Goal: Feedback & Contribution: Contribute content

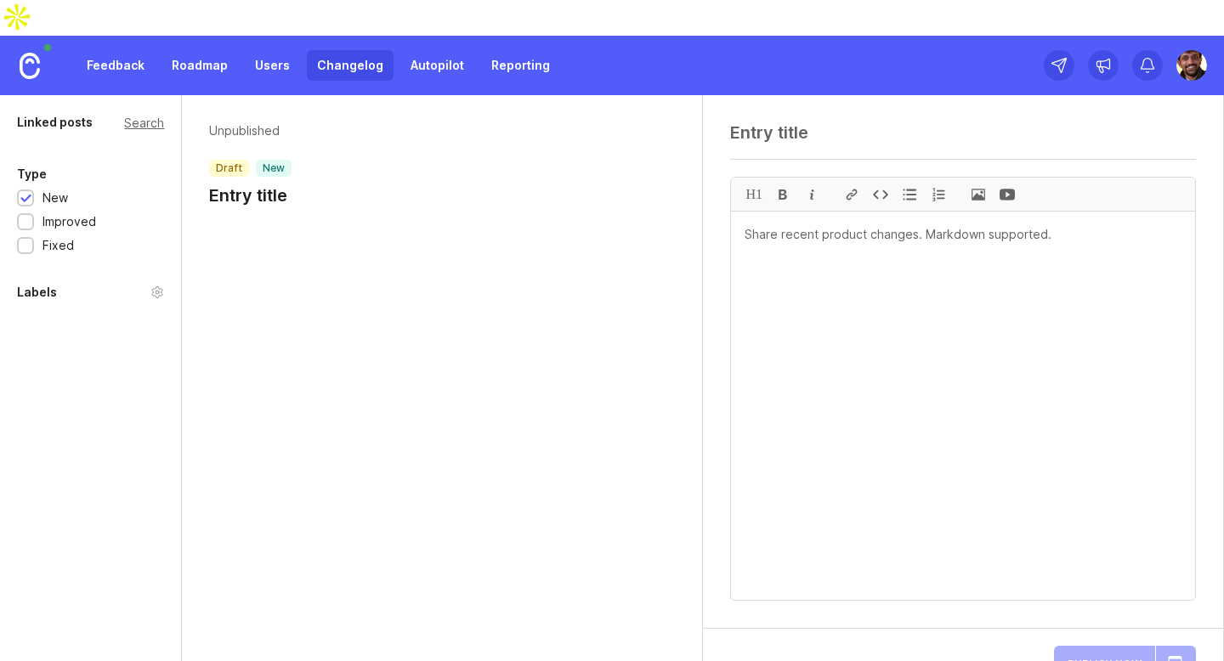
click at [795, 212] on textarea at bounding box center [963, 406] width 464 height 388
paste textarea "[DATE] - Version [DATE] "The Spiritual Awakening Update" New Features: ✨ Enhanc…"
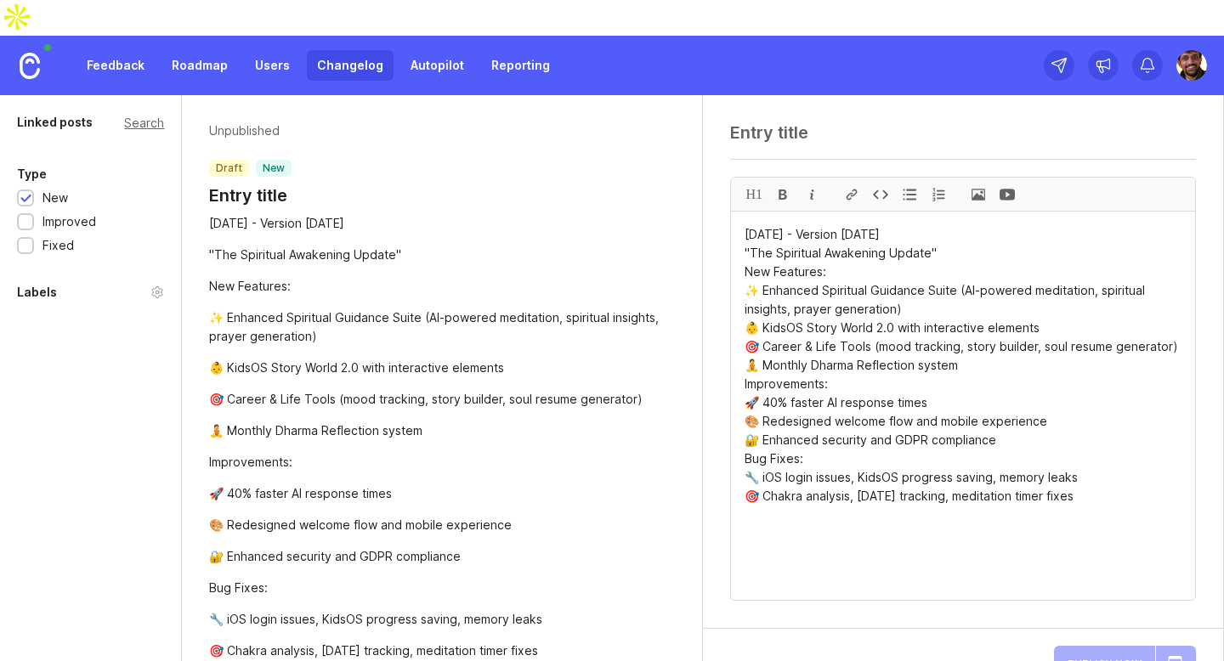
drag, startPoint x: 962, startPoint y: 205, endPoint x: 710, endPoint y: 203, distance: 252.4
click at [710, 203] on div "H1 [DATE] - Version [DATE] "The Spiritual Awakening Update" New Features: ✨ Enh…" at bounding box center [963, 362] width 520 height 534
click at [797, 122] on textarea at bounding box center [963, 132] width 466 height 20
drag, startPoint x: 958, startPoint y: 195, endPoint x: 742, endPoint y: 197, distance: 215.8
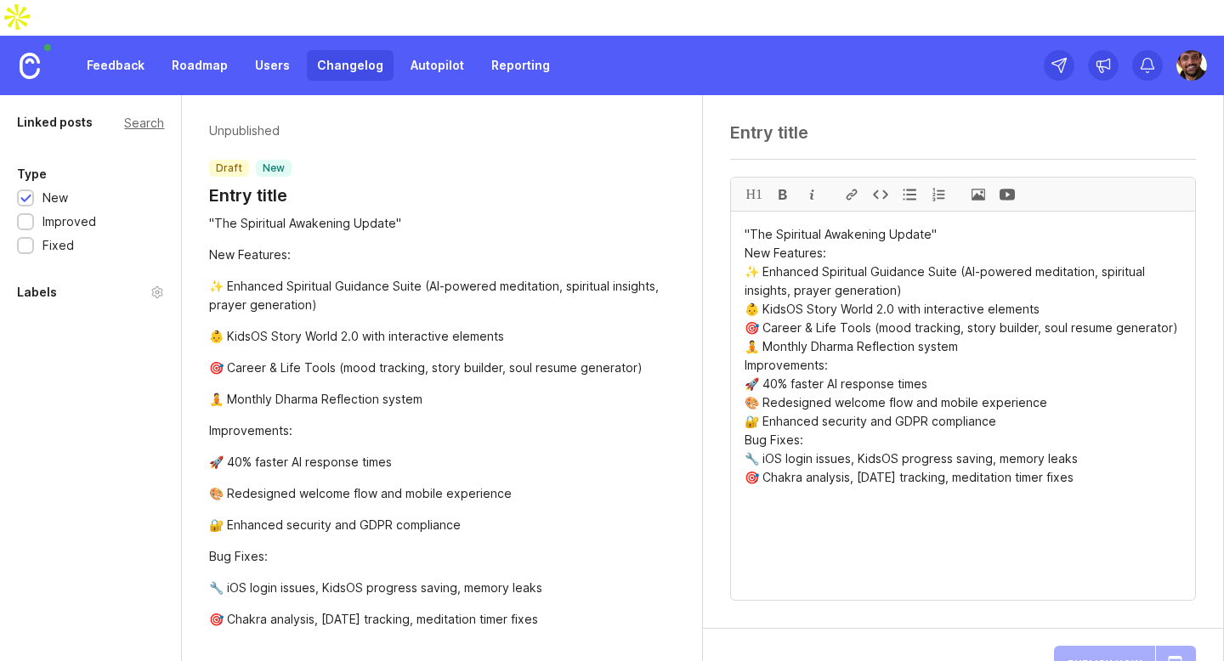
click at [744, 216] on textarea ""The Spiritual Awakening Update" New Features: ✨ Enhanced Spiritual Guidance Su…" at bounding box center [963, 406] width 464 height 388
type textarea ""The Spiritual Awakening Update" New Features: ✨ Enhanced Spiritual Guidance Su…"
click at [799, 122] on textarea at bounding box center [963, 132] width 466 height 20
paste textarea "[DATE] - Version [DATE]"
type textarea "[DATE] - Version [DATE]"
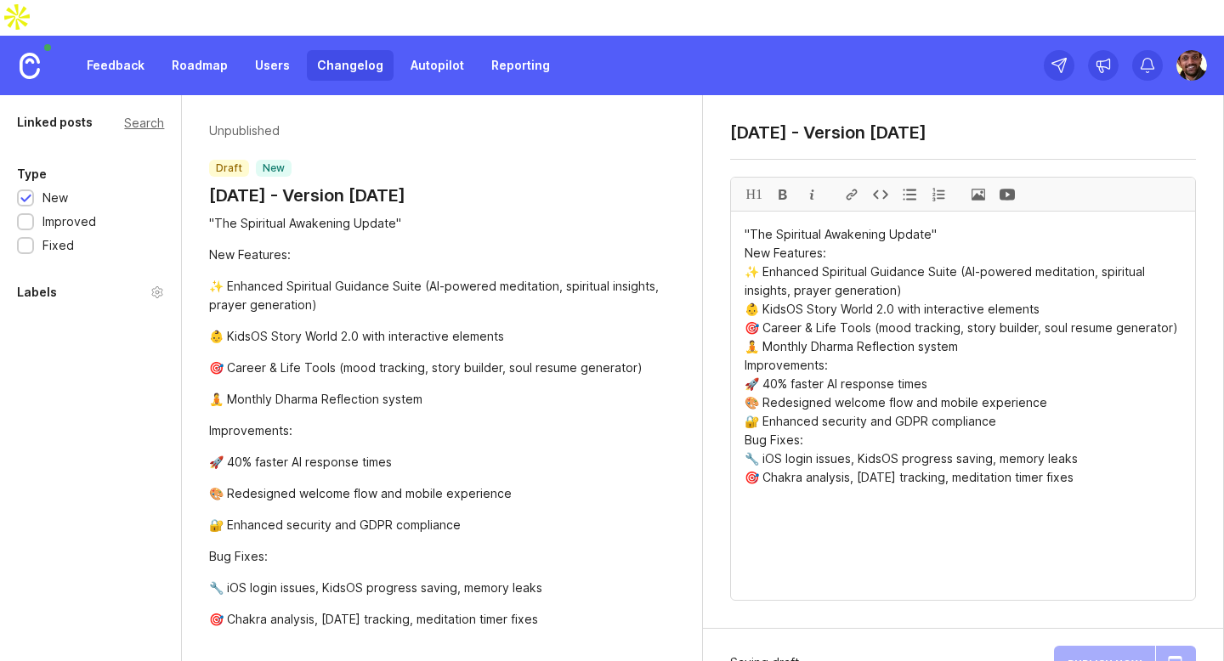
click at [682, 134] on div "Unpublished draft new [DATE] - Version [DATE] "The Spiritual Awakening Update" …" at bounding box center [442, 375] width 520 height 561
click at [1098, 646] on button "Publish Now" at bounding box center [1104, 663] width 101 height 35
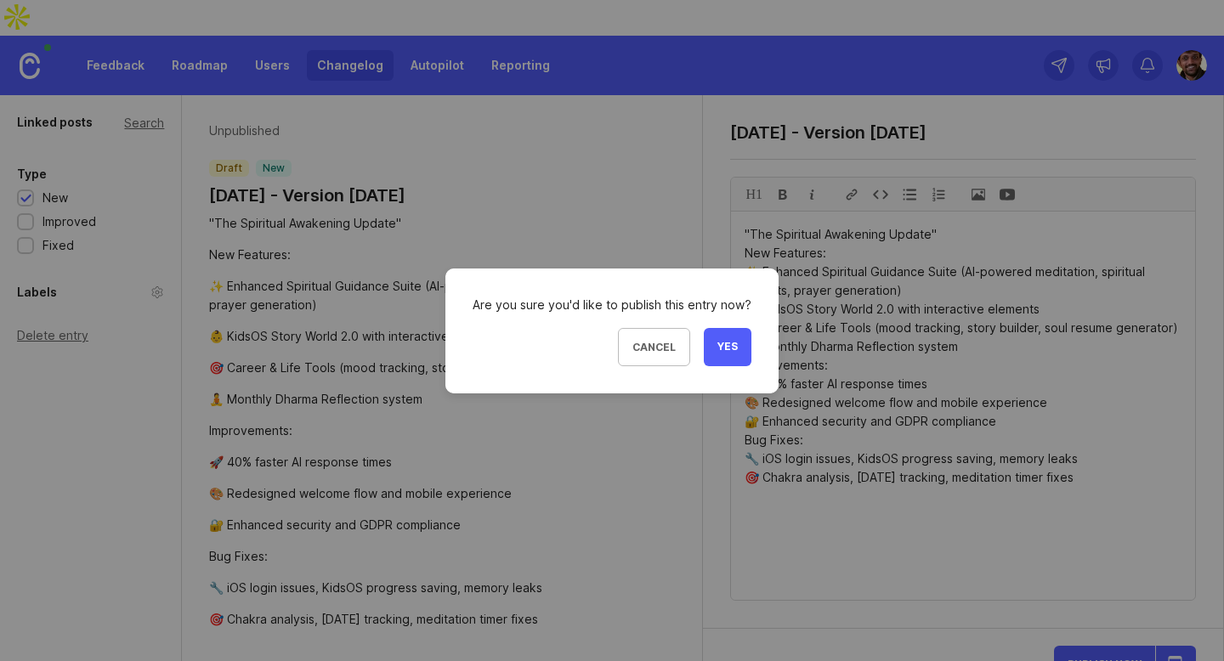
click at [727, 348] on span "Yes" at bounding box center [727, 347] width 20 height 14
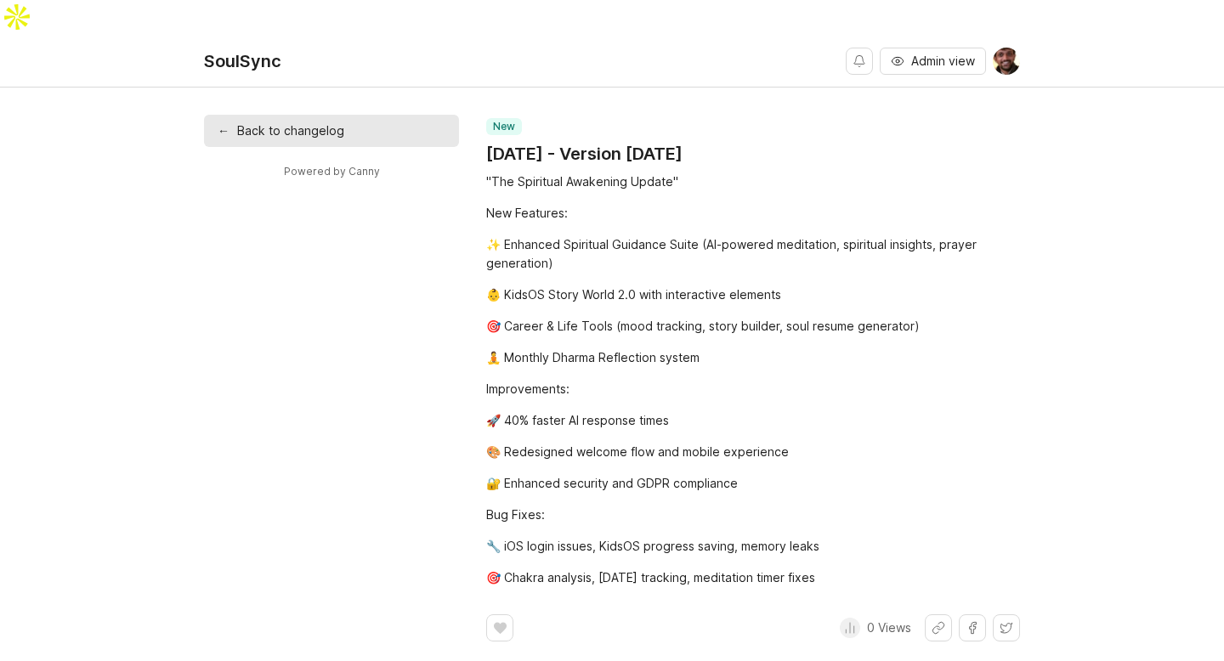
click at [301, 115] on link "← Back to changelog" at bounding box center [331, 131] width 255 height 32
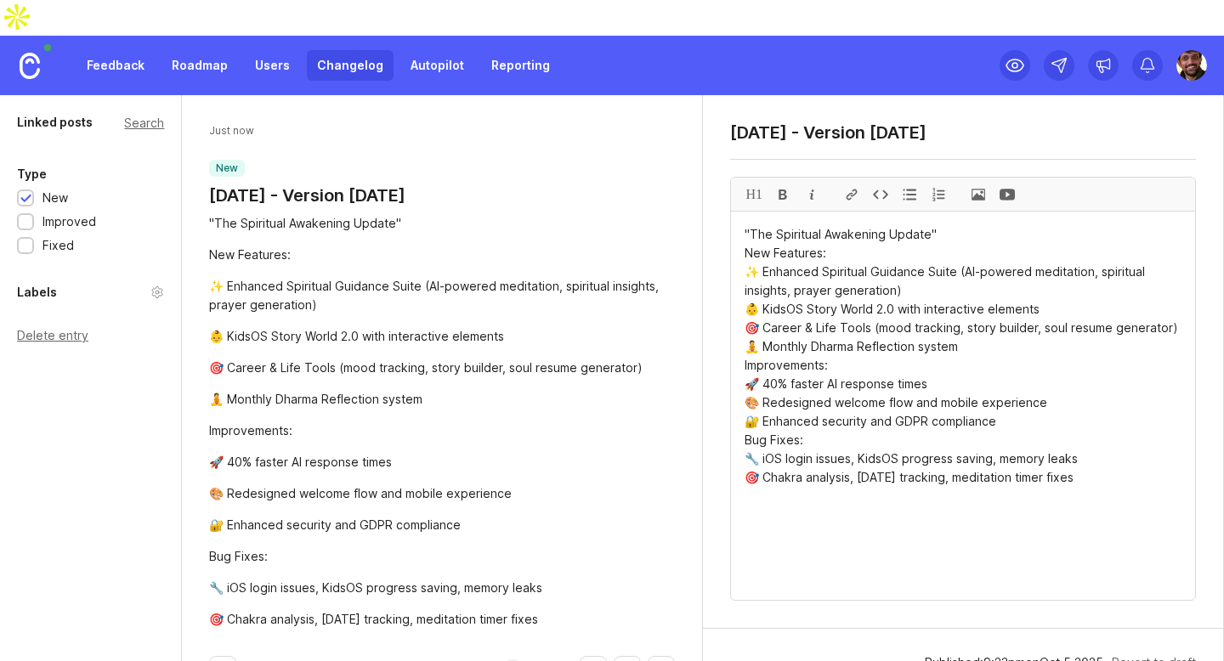
click at [337, 50] on link "Changelog" at bounding box center [350, 65] width 87 height 31
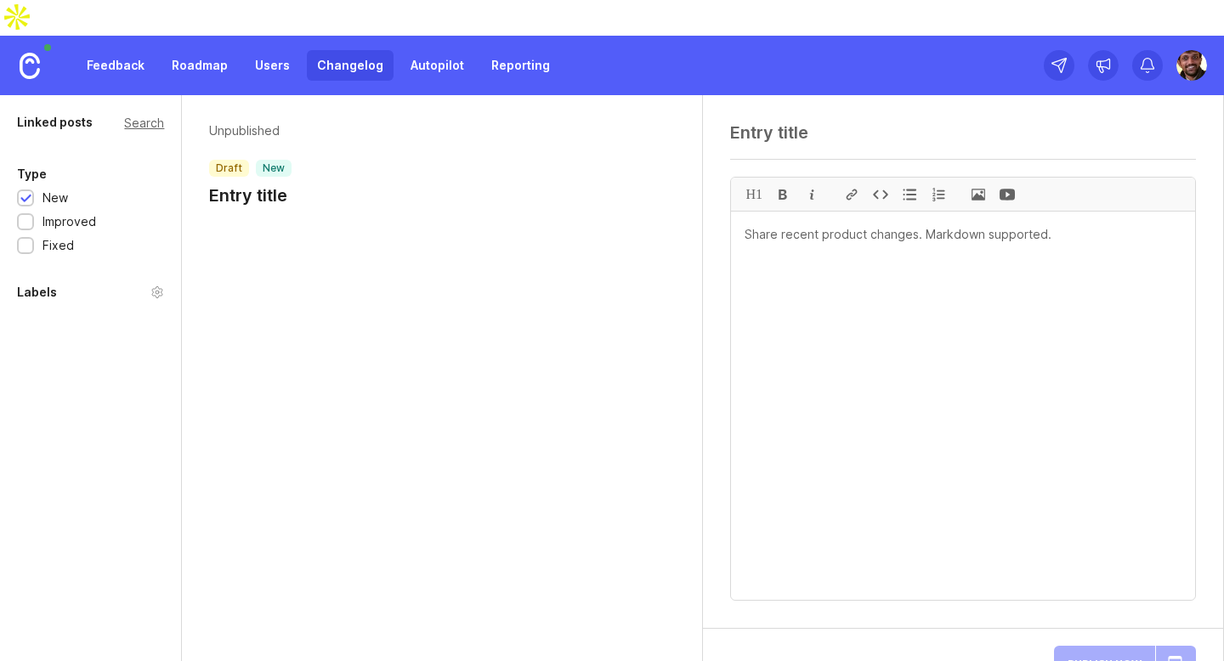
paste textarea "[DATE] - Version [DATE]"
type textarea "[DATE] - Version [DATE]"
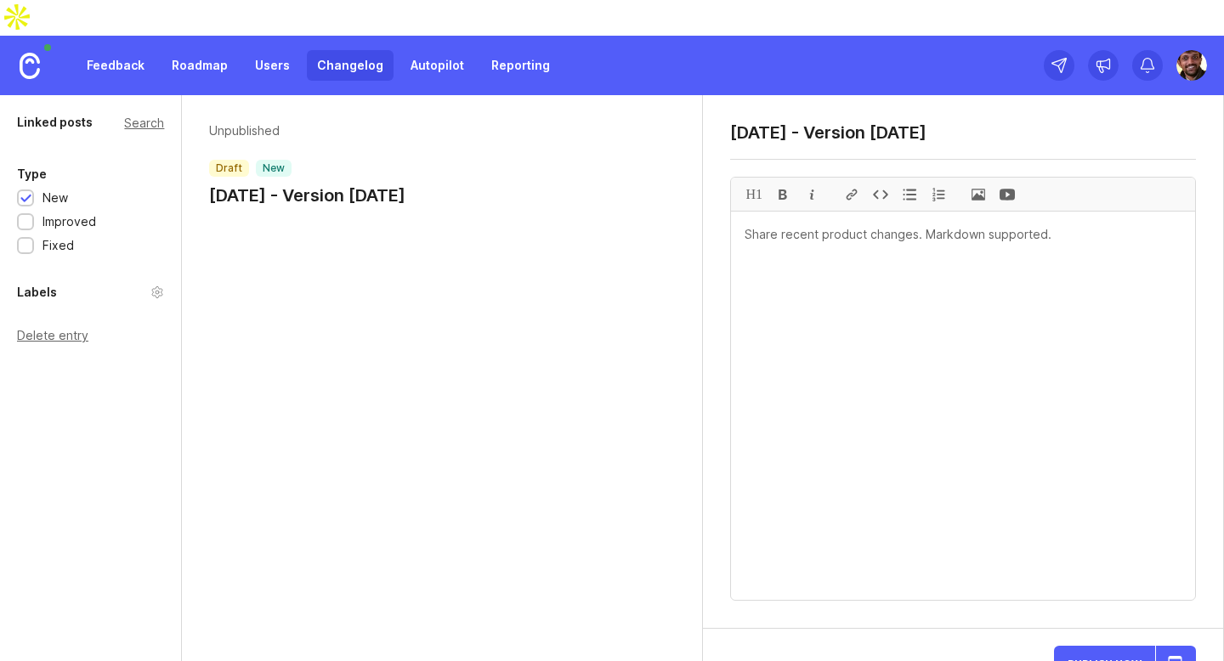
click at [819, 212] on textarea at bounding box center [963, 406] width 464 height 388
paste textarea "Major Improvements: 🛡️ Chunk load error fixes and console error elimination ⚡ 2…"
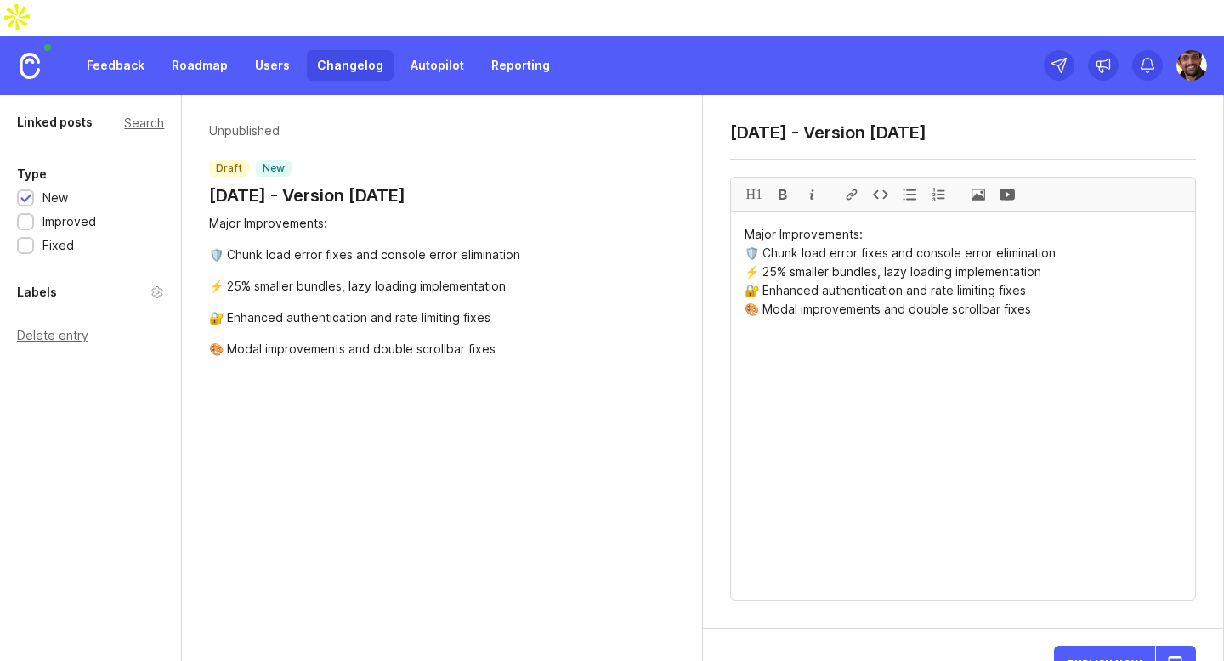
type textarea "Major Improvements: 🛡️ Chunk load error fixes and console error elimination ⚡ 2…"
click at [1081, 658] on span "Publish Now" at bounding box center [1104, 663] width 74 height 11
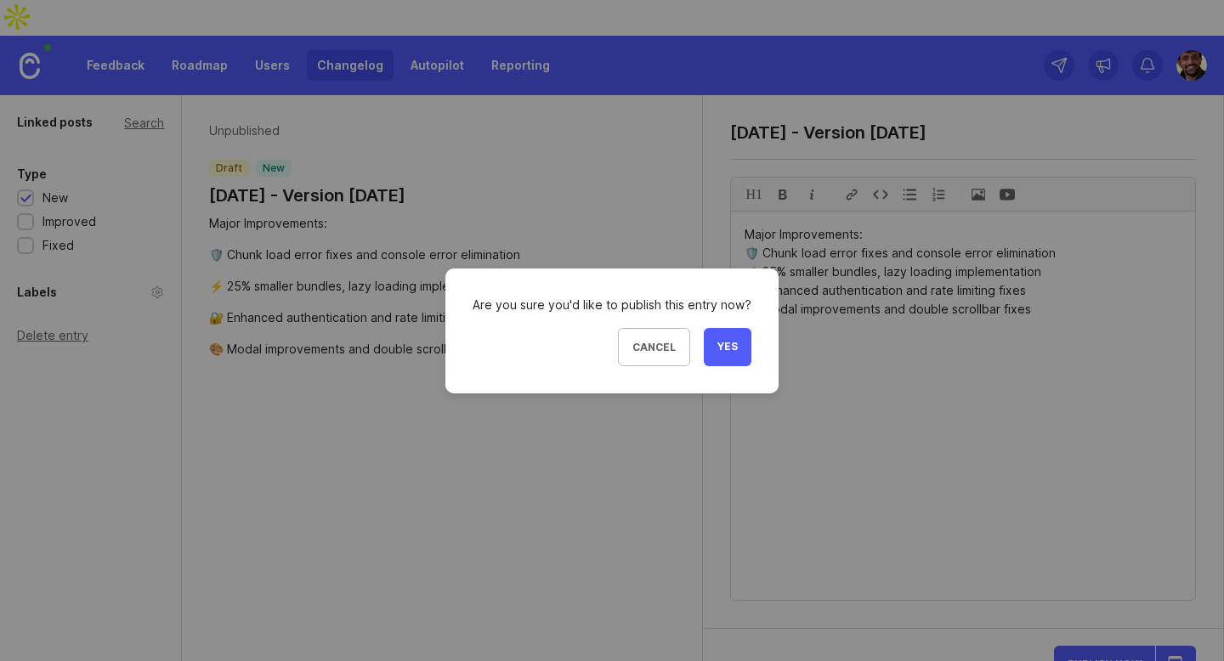
click at [720, 359] on button "Yes" at bounding box center [728, 347] width 48 height 38
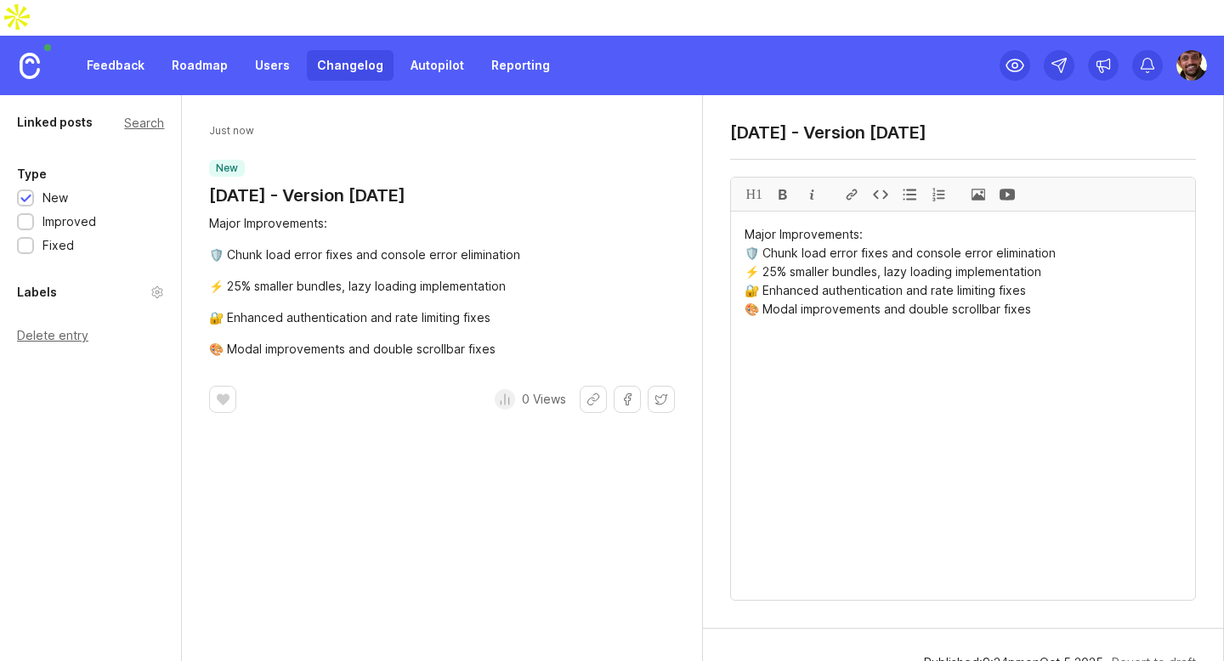
click at [346, 50] on link "Changelog" at bounding box center [350, 65] width 87 height 31
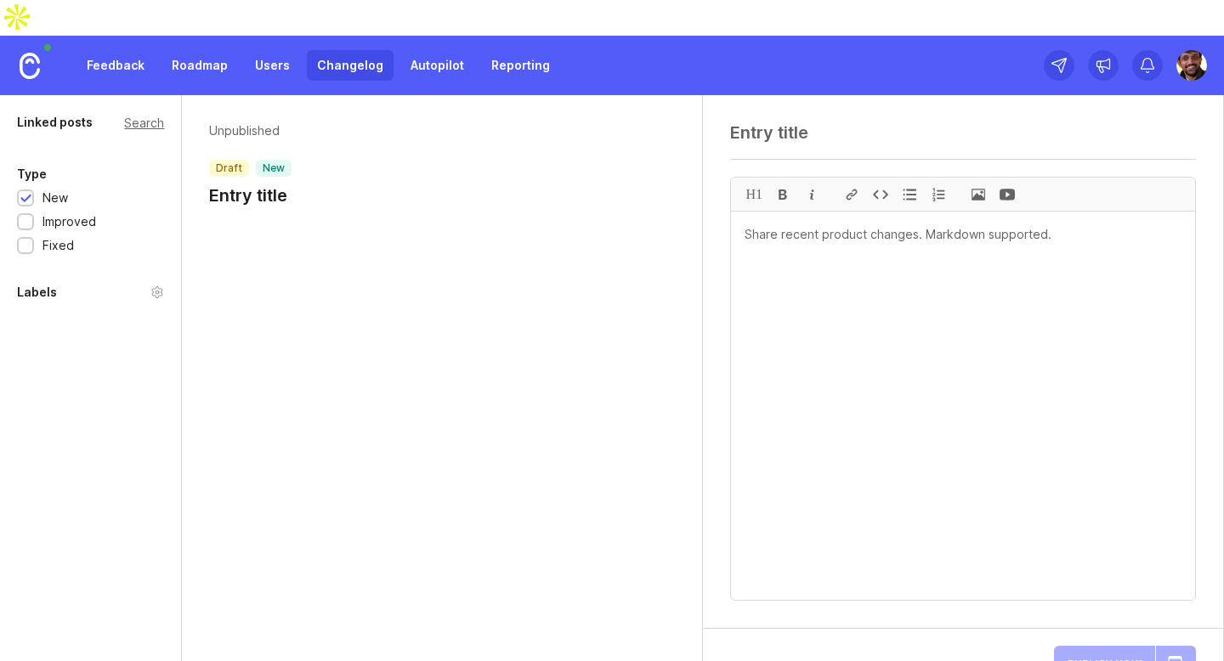
paste textarea "eptember 10, 2024 - Version [DATE]"
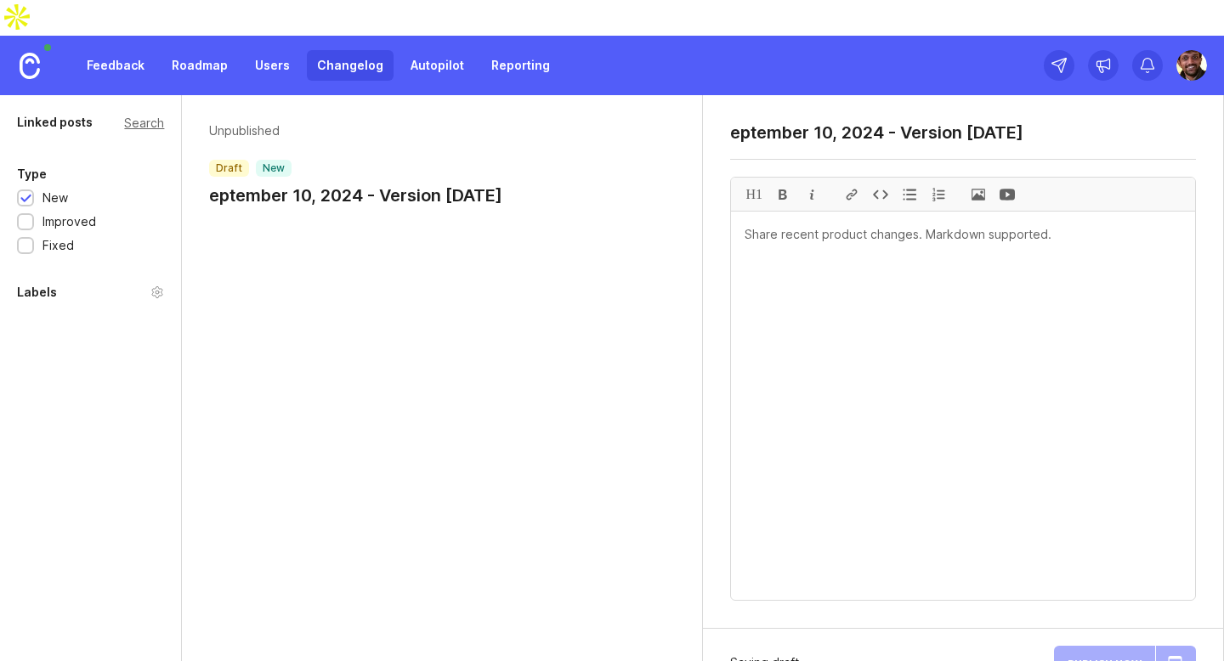
click at [732, 122] on textarea "eptember 10, 2024 - Version [DATE]" at bounding box center [963, 132] width 466 height 20
type textarea "[DATE] - Version [DATE]"
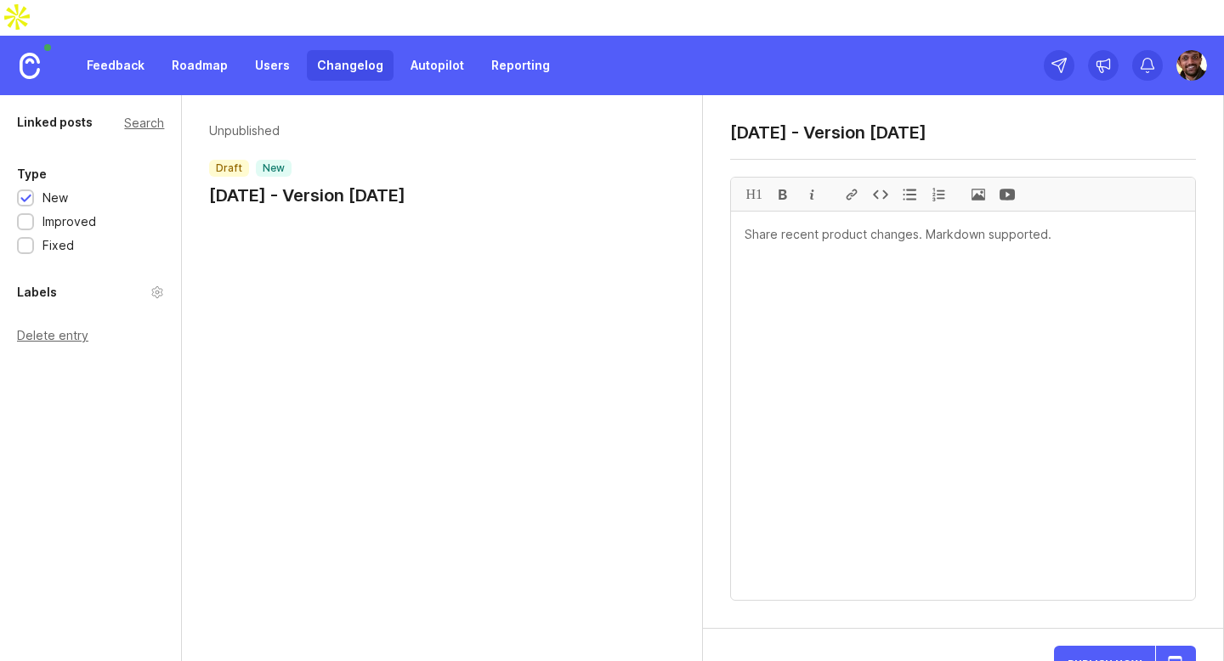
click at [801, 252] on textarea at bounding box center [963, 406] width 464 height 388
paste textarea "Major Features: 💳 Multi-currency payment system with smart routing 🌍 DODO Payme…"
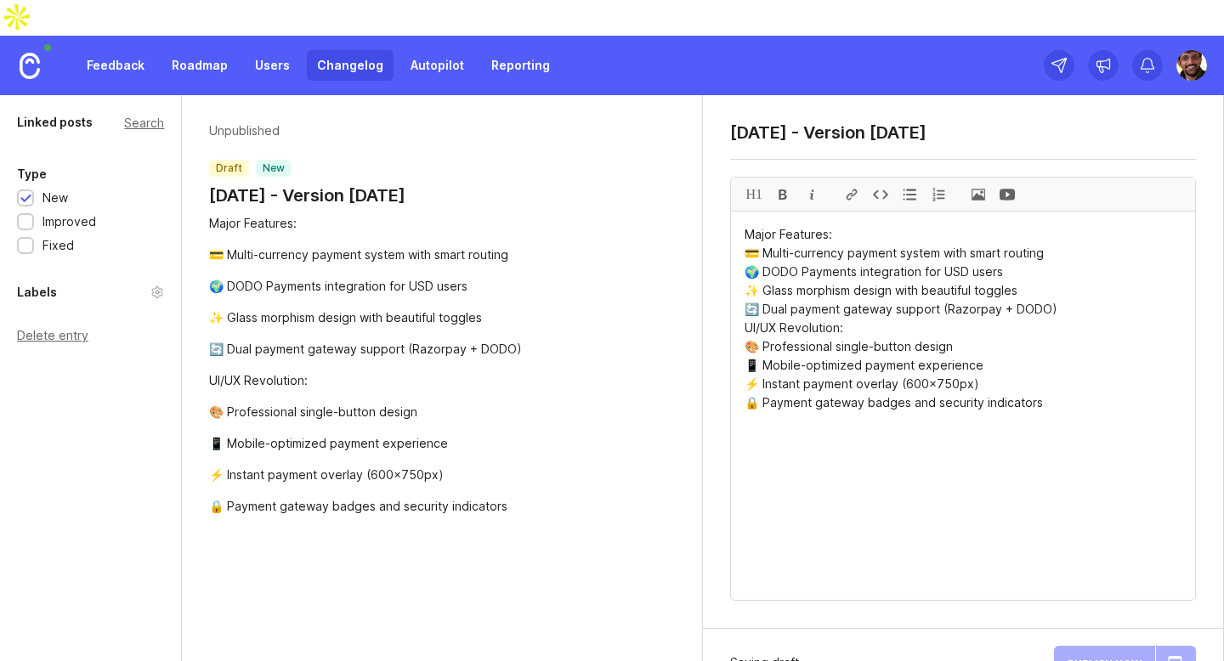
type textarea "Major Features: 💳 Multi-currency payment system with smart routing 🌍 DODO Payme…"
click at [1108, 642] on div "Publish Now" at bounding box center [1125, 662] width 142 height 41
click at [1108, 658] on span "Publish Now" at bounding box center [1104, 663] width 74 height 11
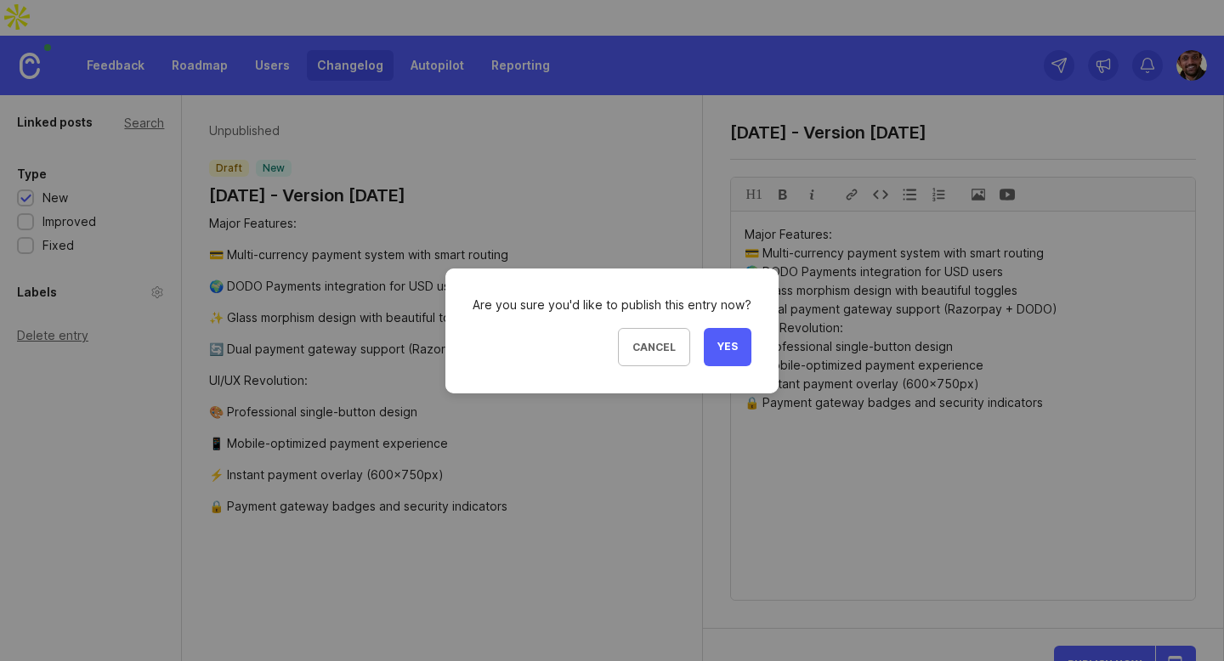
click at [727, 353] on span "Yes" at bounding box center [727, 347] width 20 height 14
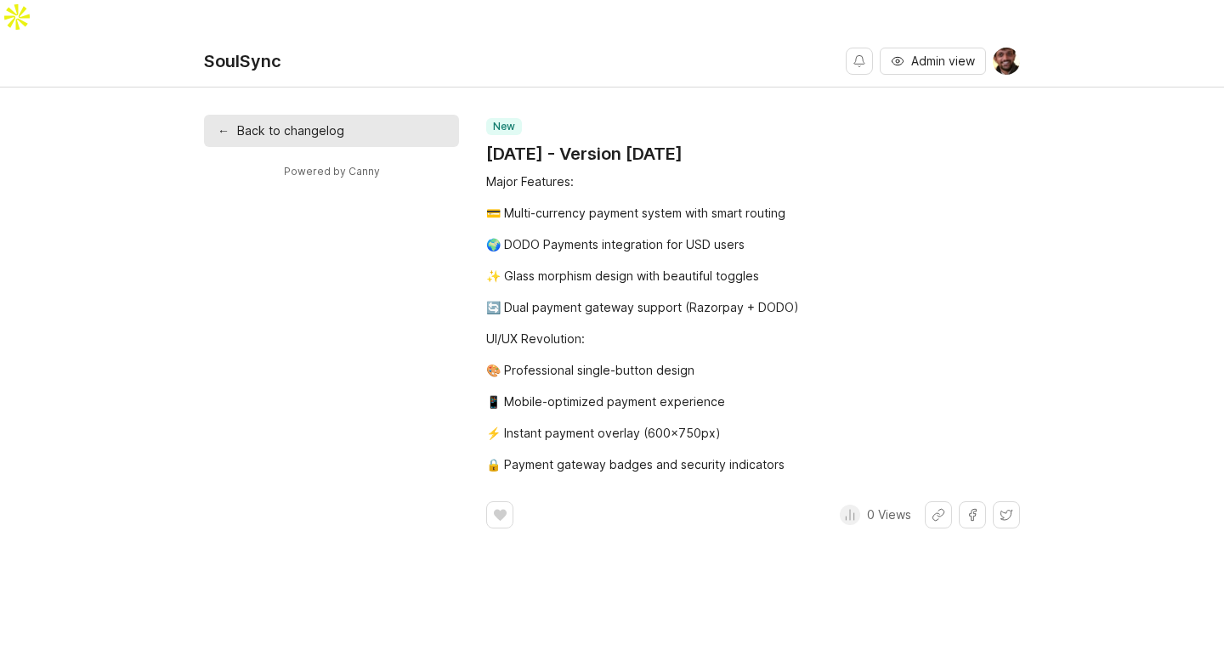
click at [274, 115] on link "← Back to changelog" at bounding box center [331, 131] width 255 height 32
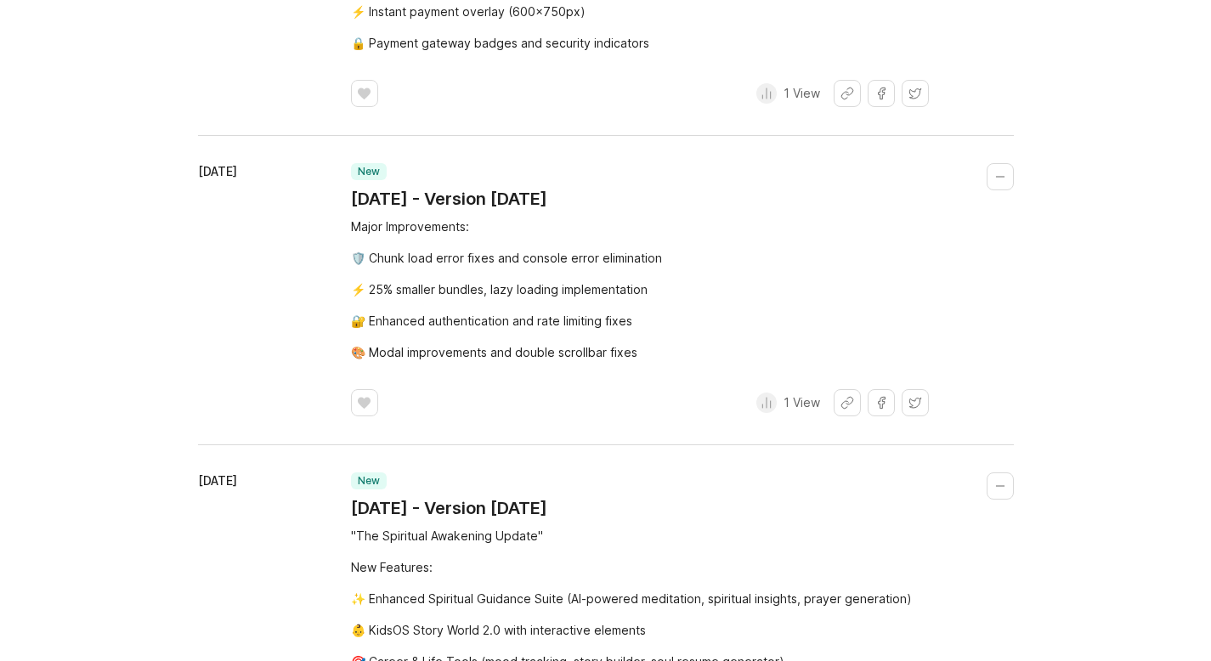
scroll to position [588, 0]
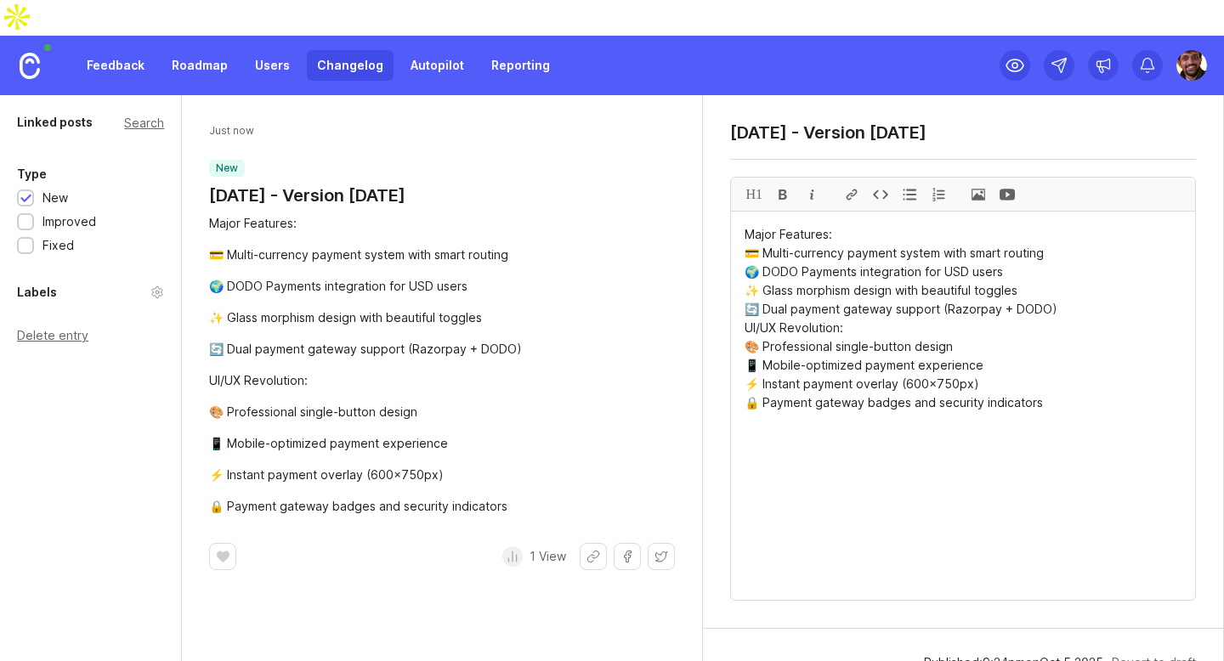
click at [349, 50] on link "Changelog" at bounding box center [350, 65] width 87 height 31
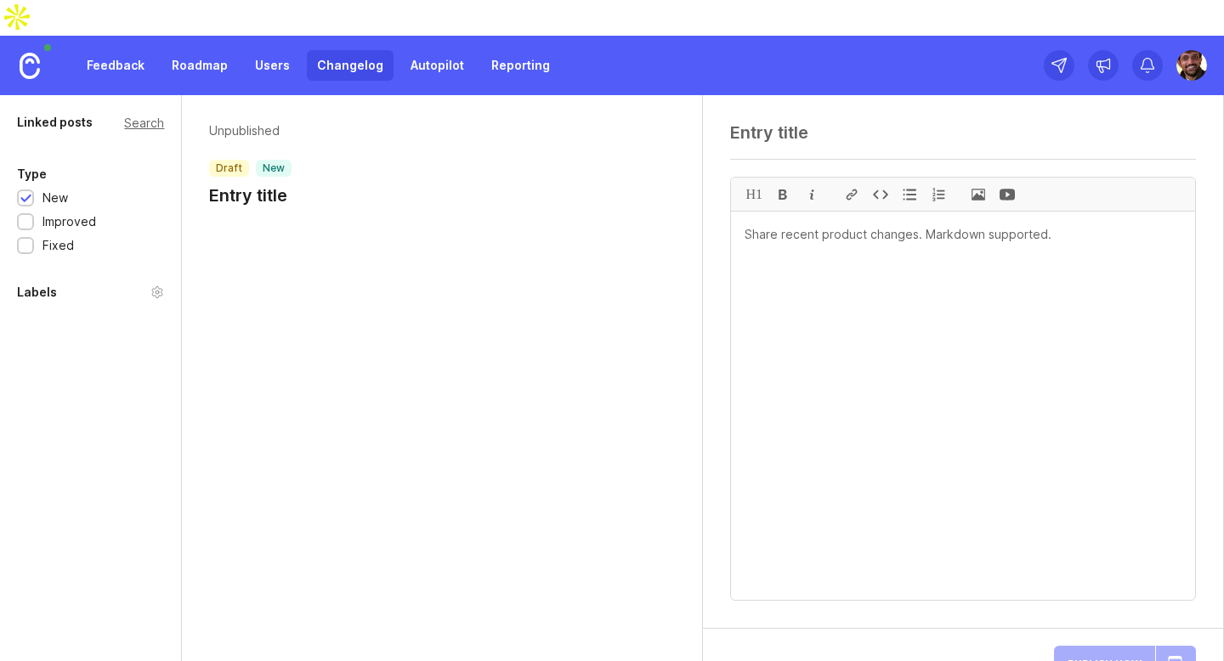
paste textarea "[DATE] - Version [DATE]"
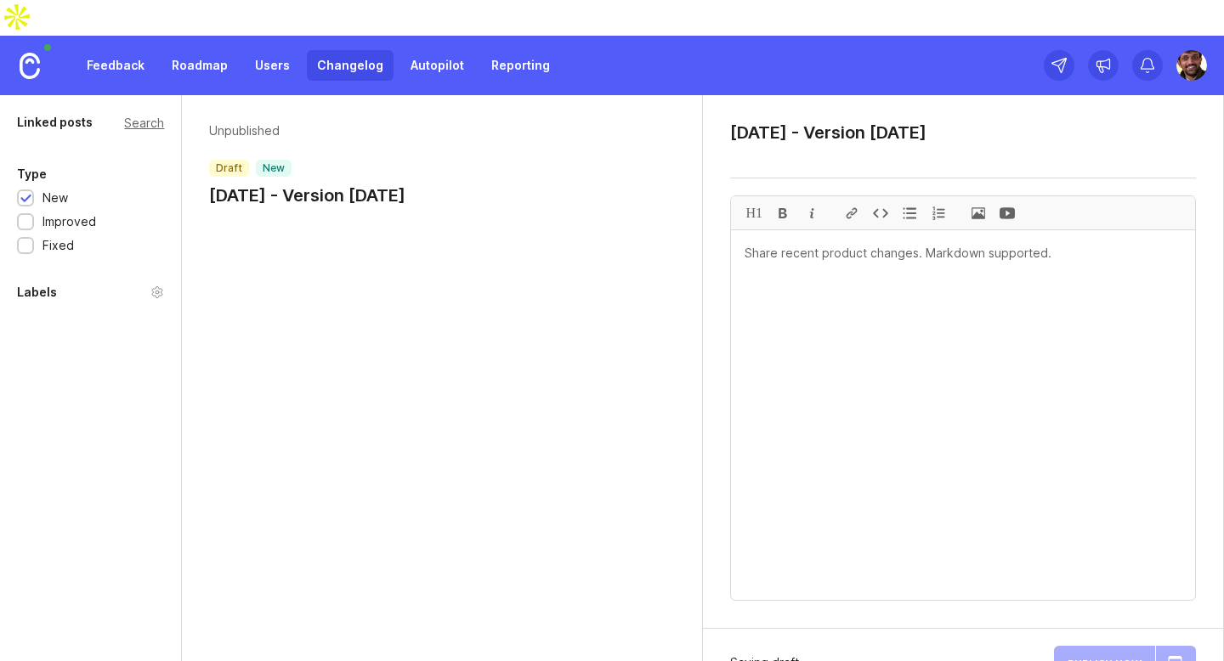
type textarea "[DATE] - Version [DATE]"
click at [868, 230] on textarea at bounding box center [963, 415] width 464 height 370
paste textarea "Production Deployment: 🚀 Complete production configuration 🔒 Security hardening…"
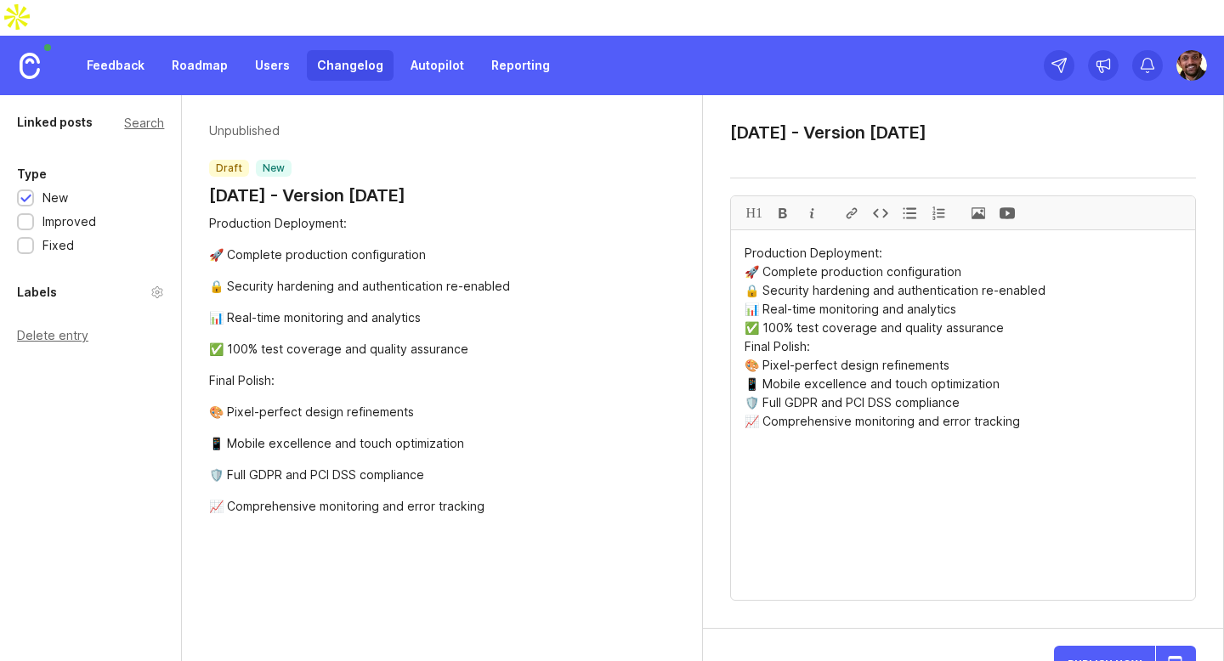
click at [412, 497] on div "📈 Comprehensive monitoring and error tracking" at bounding box center [442, 506] width 466 height 19
click at [575, 520] on div "Unpublished draft new [DATE] - Version [DATE] Production Deployment: 🚀 Complete…" at bounding box center [442, 396] width 521 height 602
click at [945, 383] on textarea "Production Deployment: 🚀 Complete production configuration 🔒 Security hardening…" at bounding box center [963, 415] width 464 height 370
click at [1029, 523] on textarea "Production Deployment: 🚀 Complete production configuration 🔒 Security hardening…" at bounding box center [963, 415] width 464 height 370
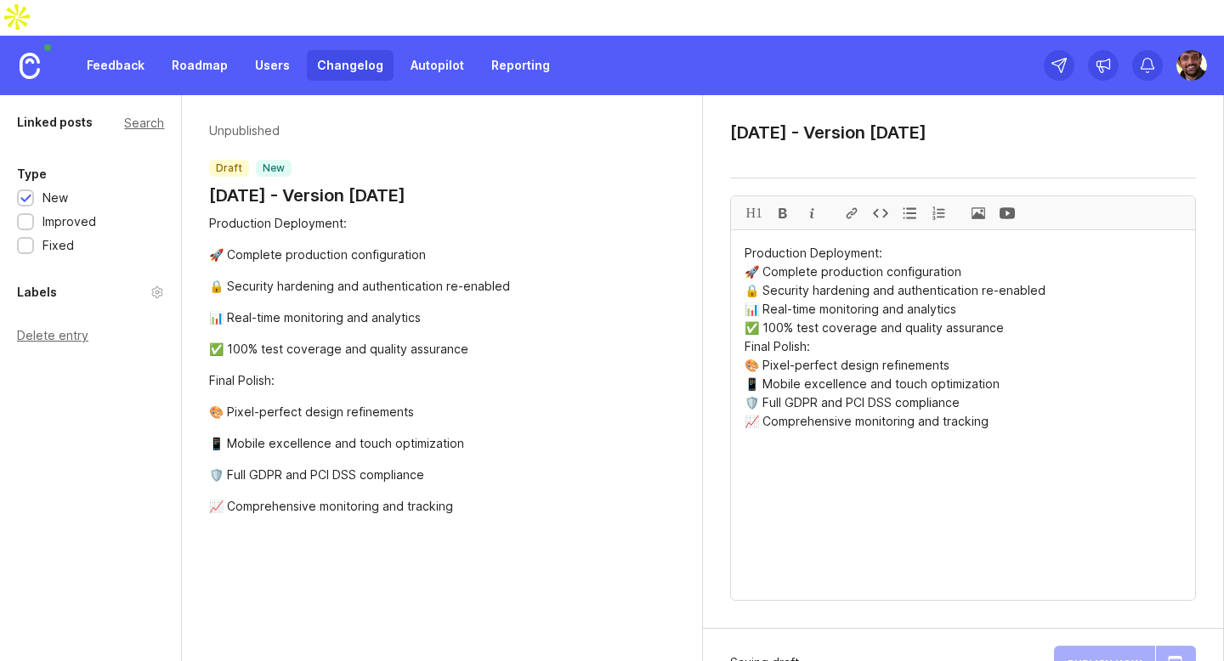
click at [994, 370] on textarea "Production Deployment: 🚀 Complete production configuration 🔒 Security hardening…" at bounding box center [963, 415] width 464 height 370
type textarea "Production Deployment: 🚀 Complete production configuration 🔒 Security hardening…"
click at [625, 397] on div "Production Deployment: 🚀 Complete production configuration 🔒 Security hardening…" at bounding box center [442, 365] width 466 height 302
click at [1109, 646] on button "Publish Now" at bounding box center [1104, 663] width 101 height 35
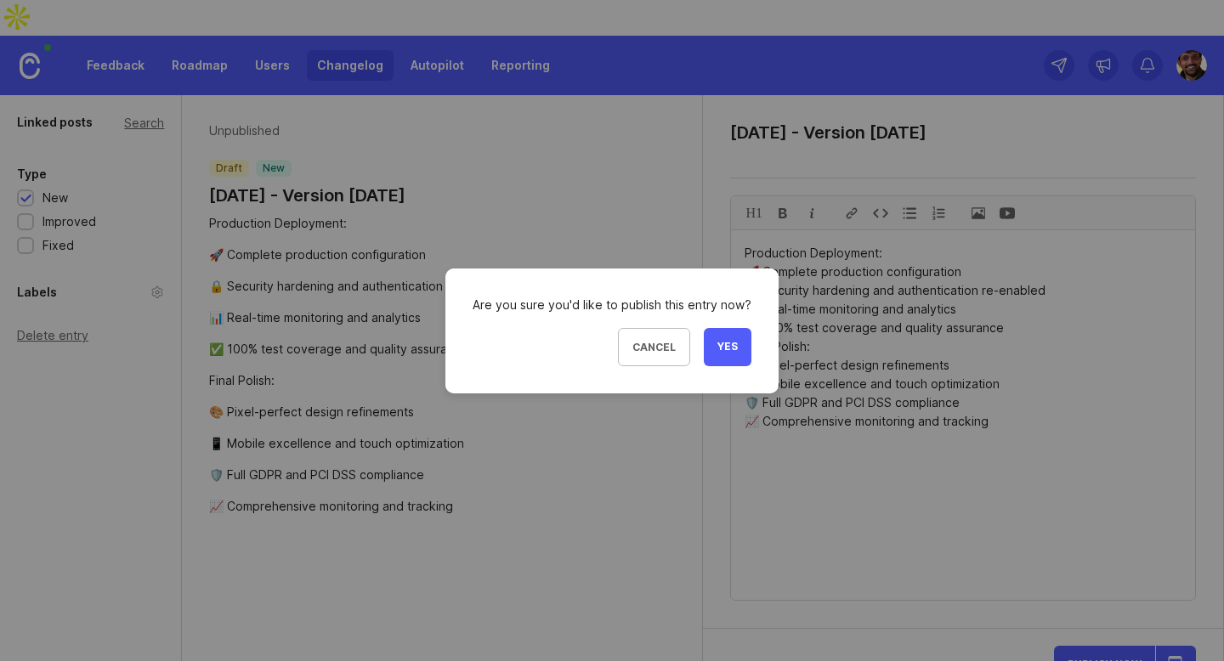
click at [722, 353] on button "Yes" at bounding box center [728, 347] width 48 height 38
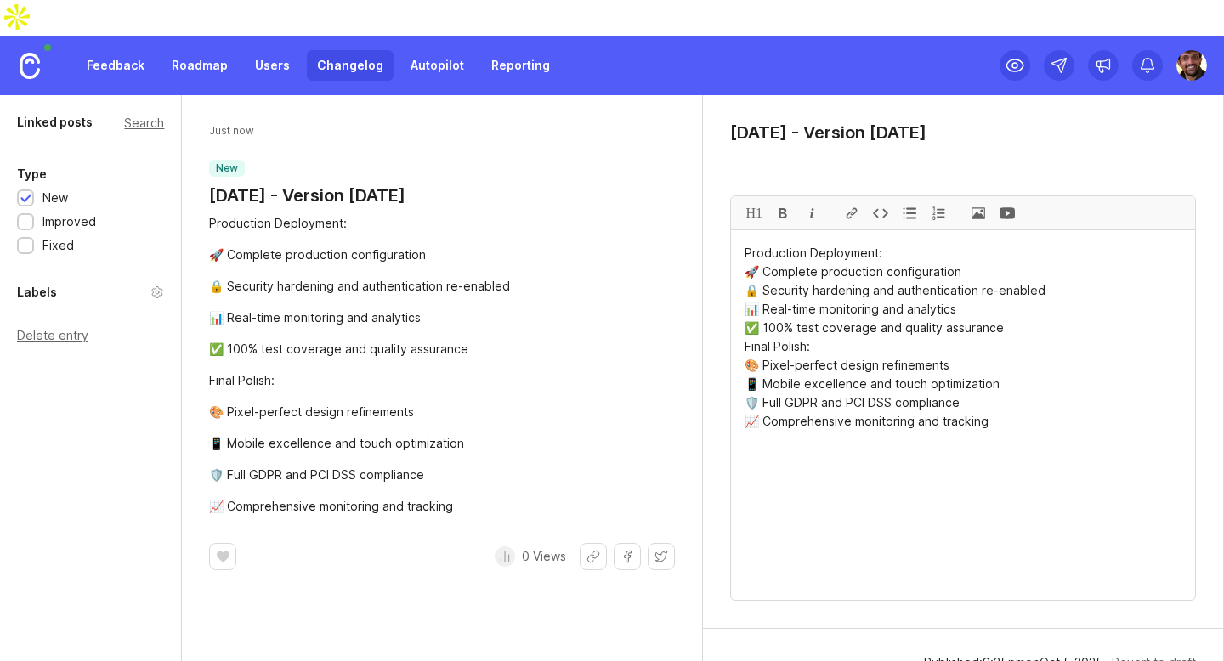
click at [370, 50] on link "Changelog" at bounding box center [350, 65] width 87 height 31
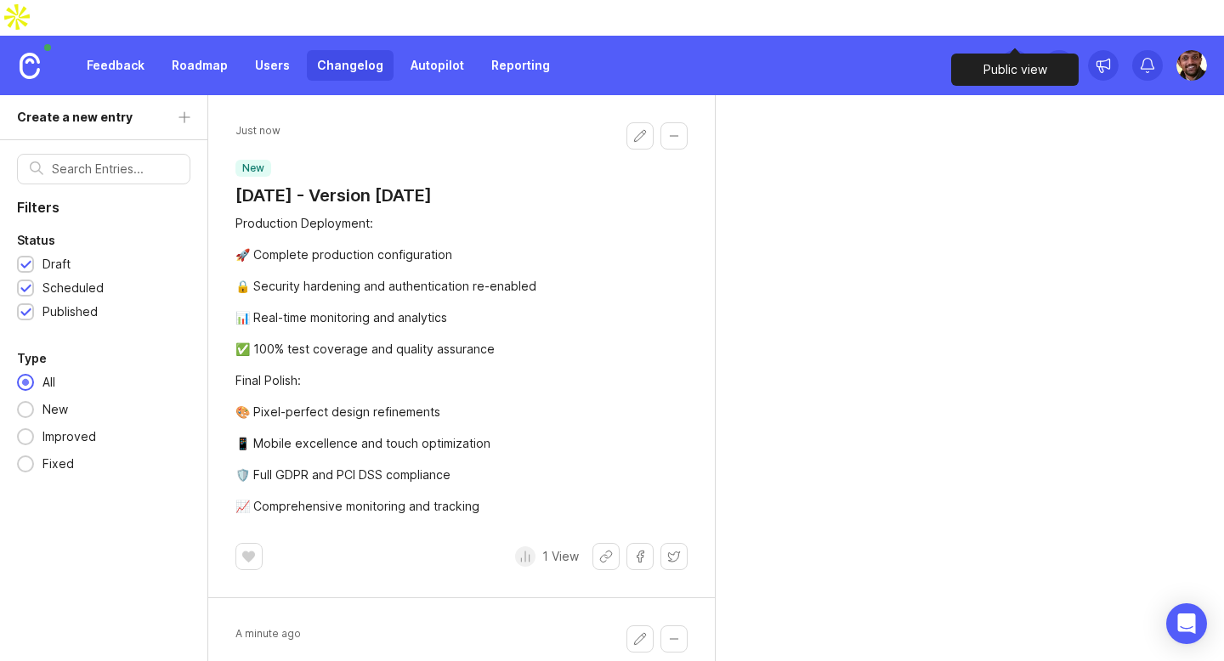
click at [1011, 55] on icon at bounding box center [1014, 65] width 20 height 20
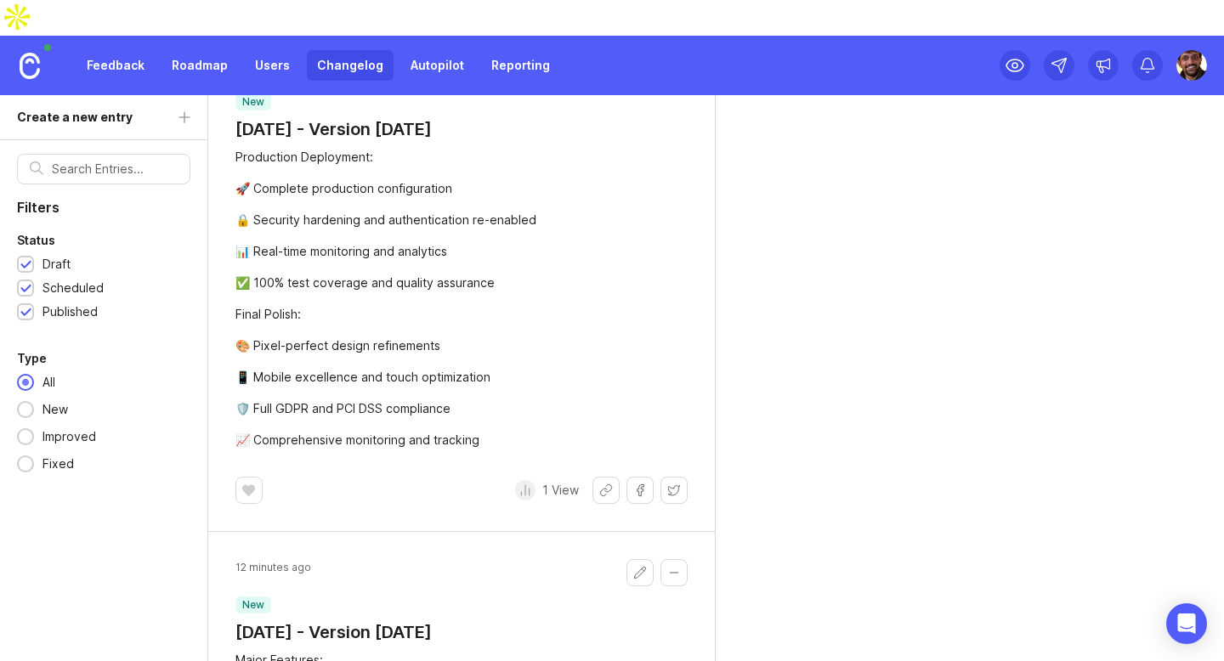
scroll to position [283, 0]
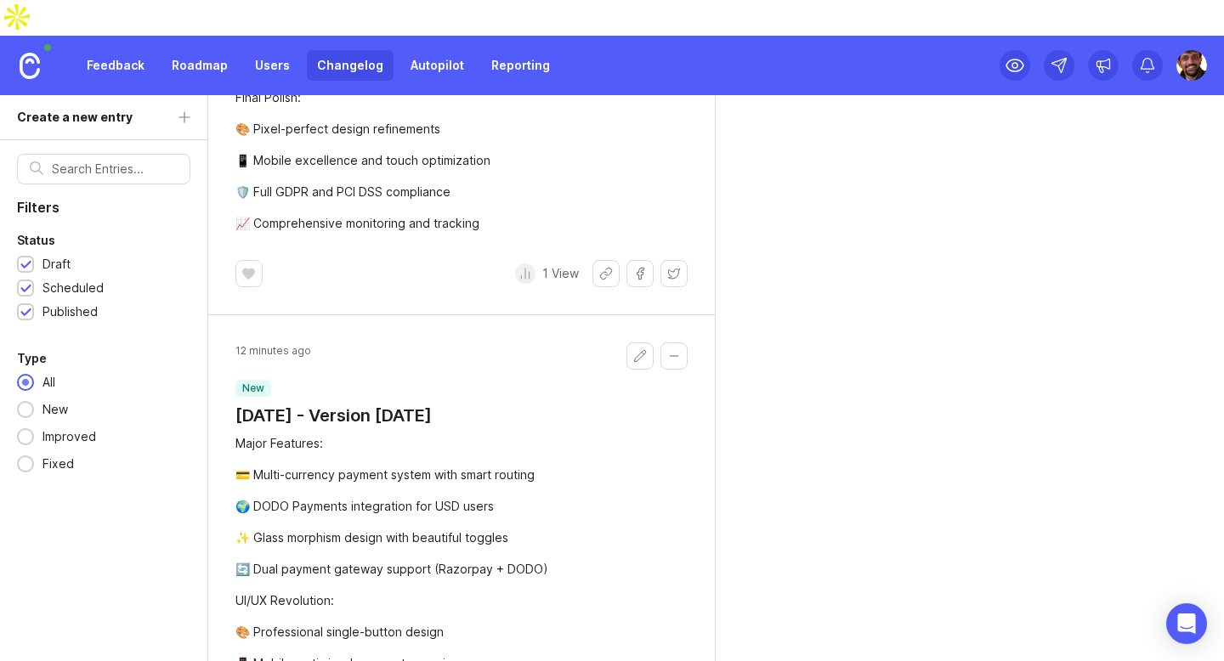
click at [195, 50] on link "Roadmap" at bounding box center [199, 65] width 76 height 31
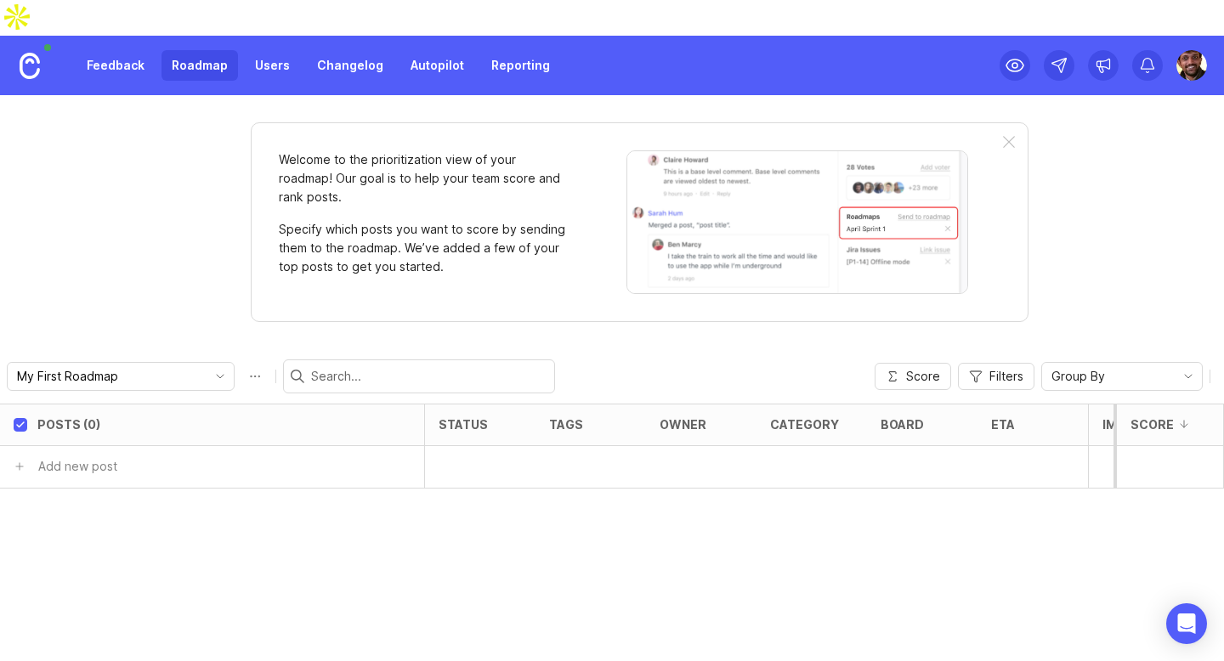
click at [108, 50] on link "Feedback" at bounding box center [115, 65] width 78 height 31
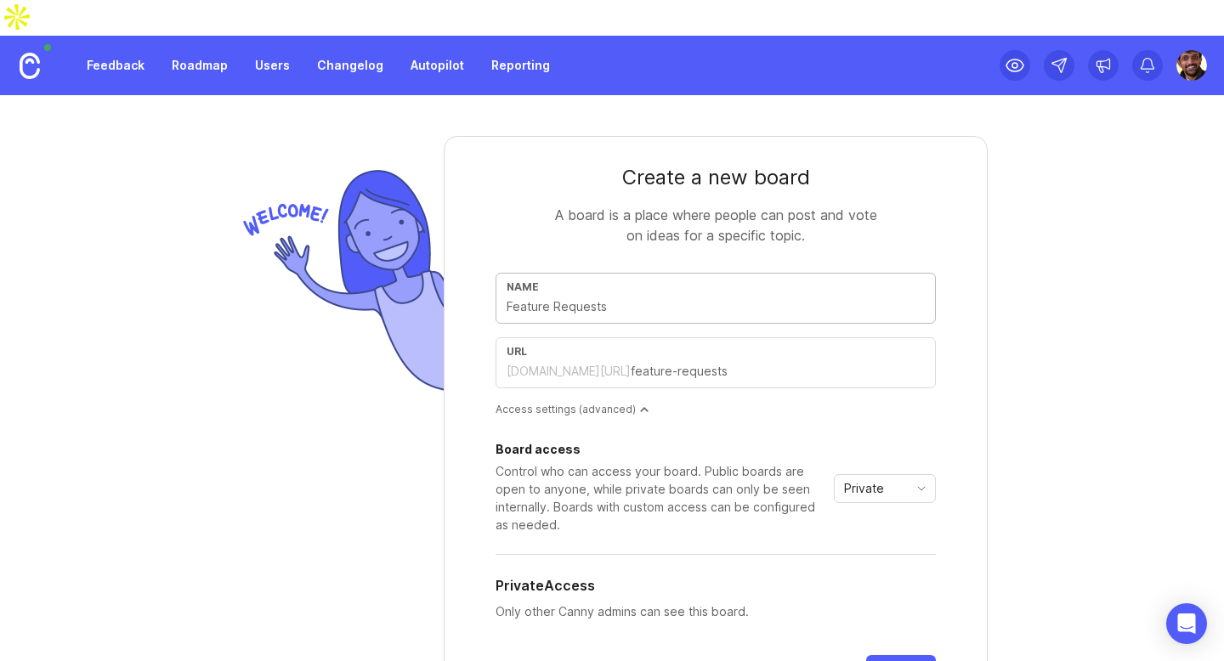
click at [568, 297] on input "text" at bounding box center [715, 306] width 418 height 19
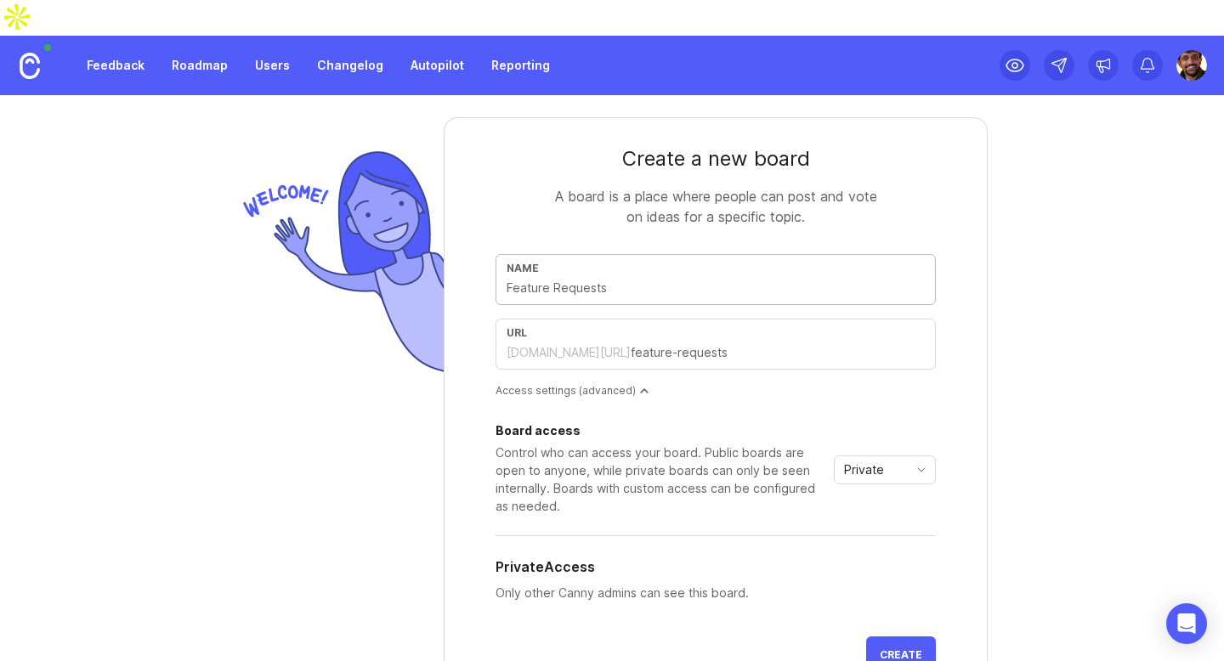
scroll to position [14, 0]
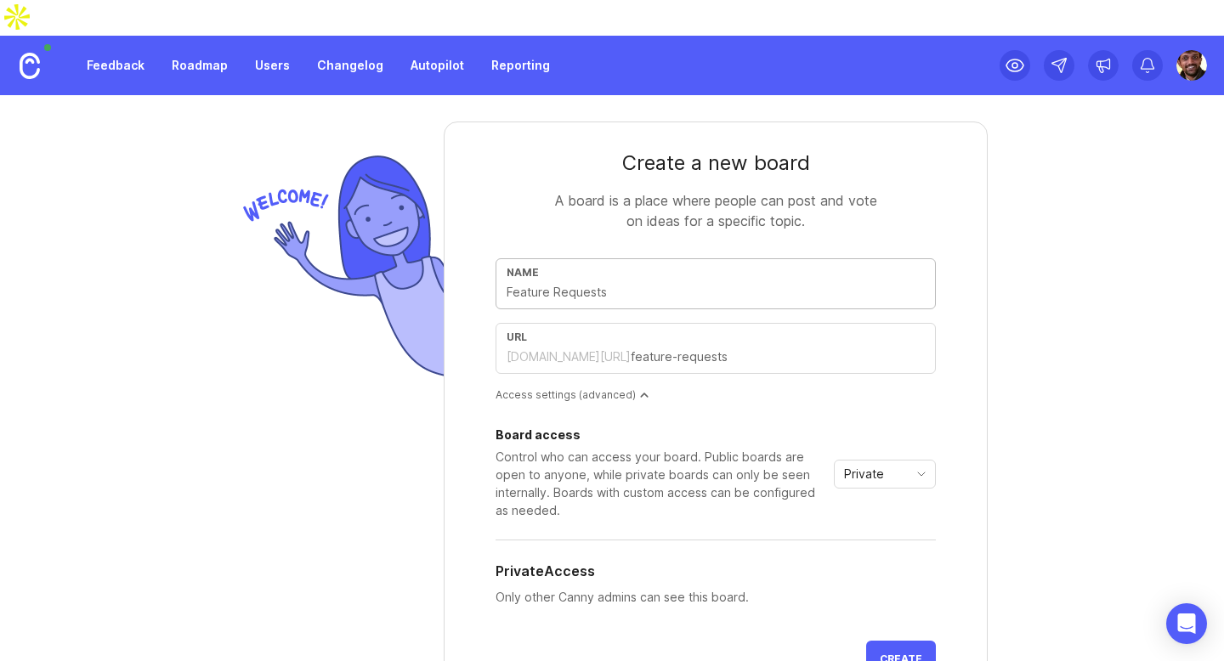
click at [561, 348] on div "[DOMAIN_NAME][URL]" at bounding box center [568, 356] width 124 height 17
click at [554, 348] on div "[DOMAIN_NAME][URL]" at bounding box center [568, 356] width 124 height 17
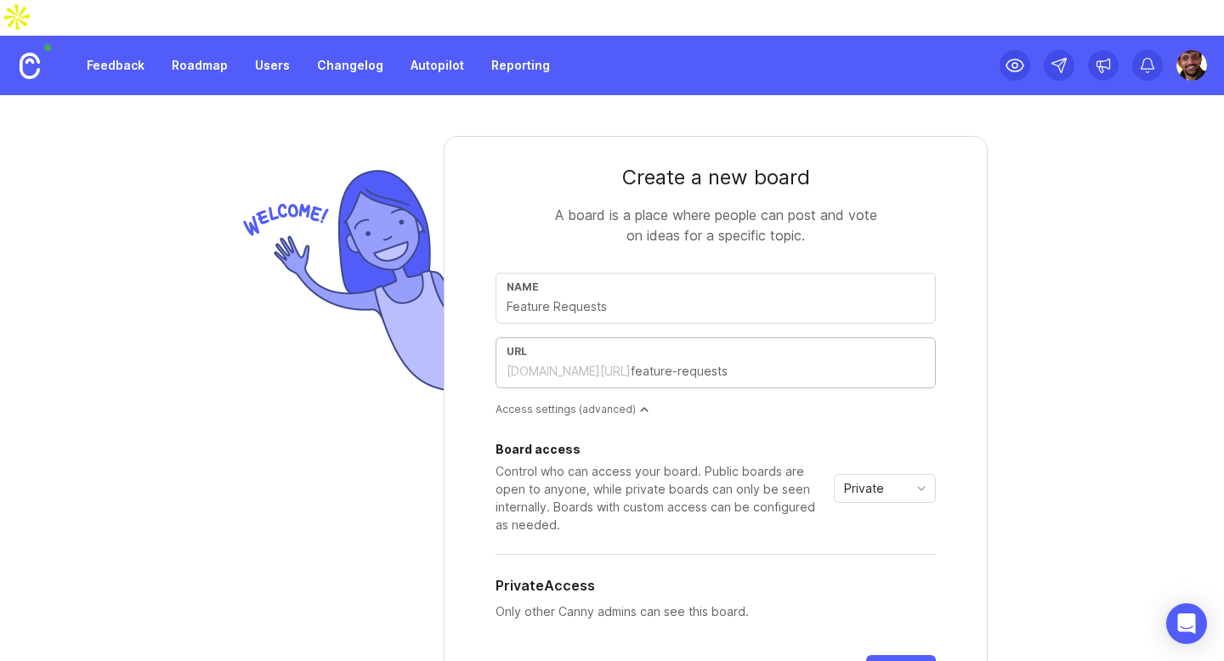
click at [1197, 50] on img at bounding box center [1191, 65] width 31 height 31
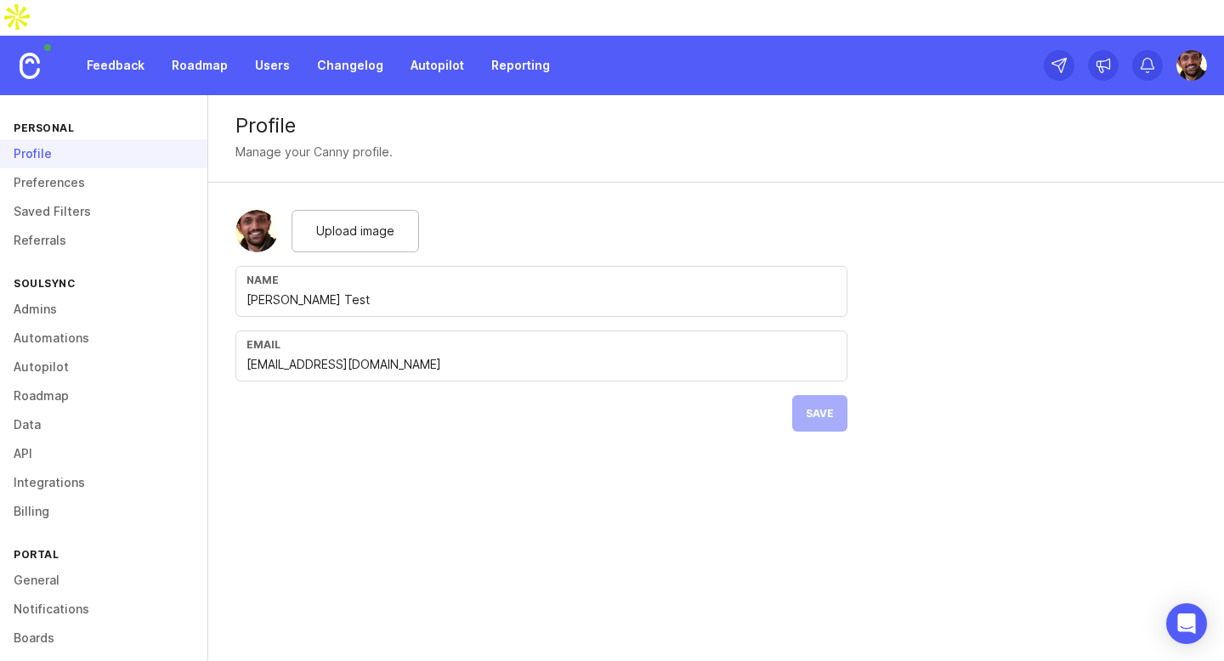
click at [53, 468] on link "Integrations" at bounding box center [103, 482] width 207 height 29
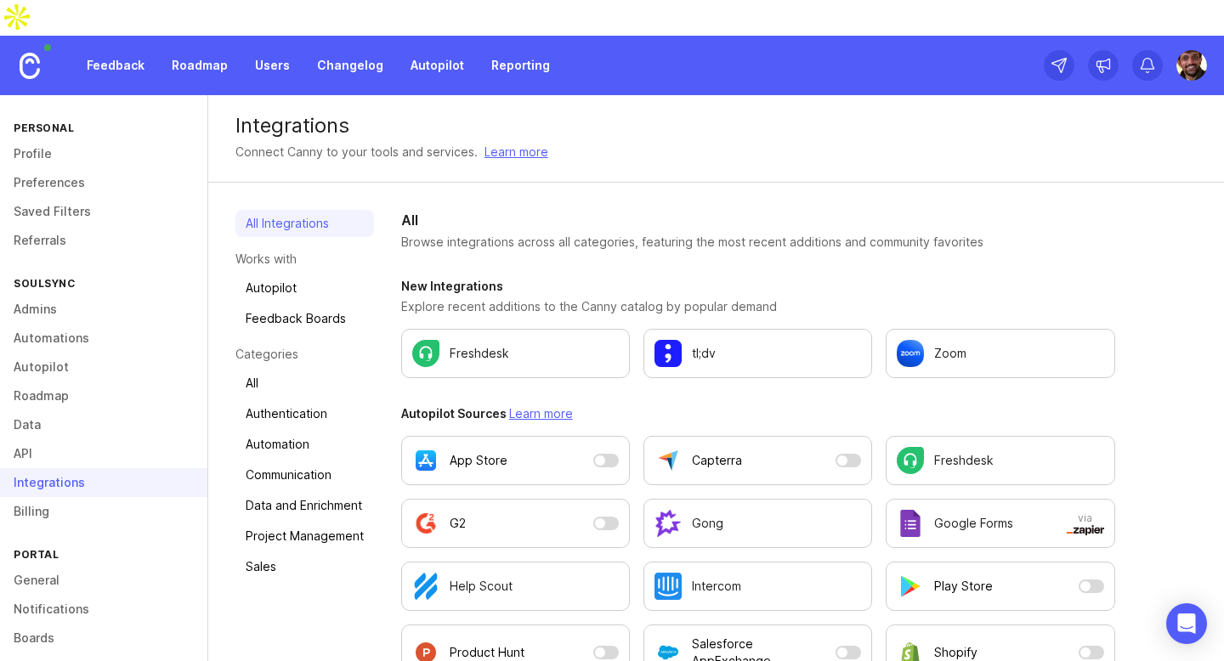
click at [52, 382] on link "Roadmap" at bounding box center [103, 396] width 207 height 29
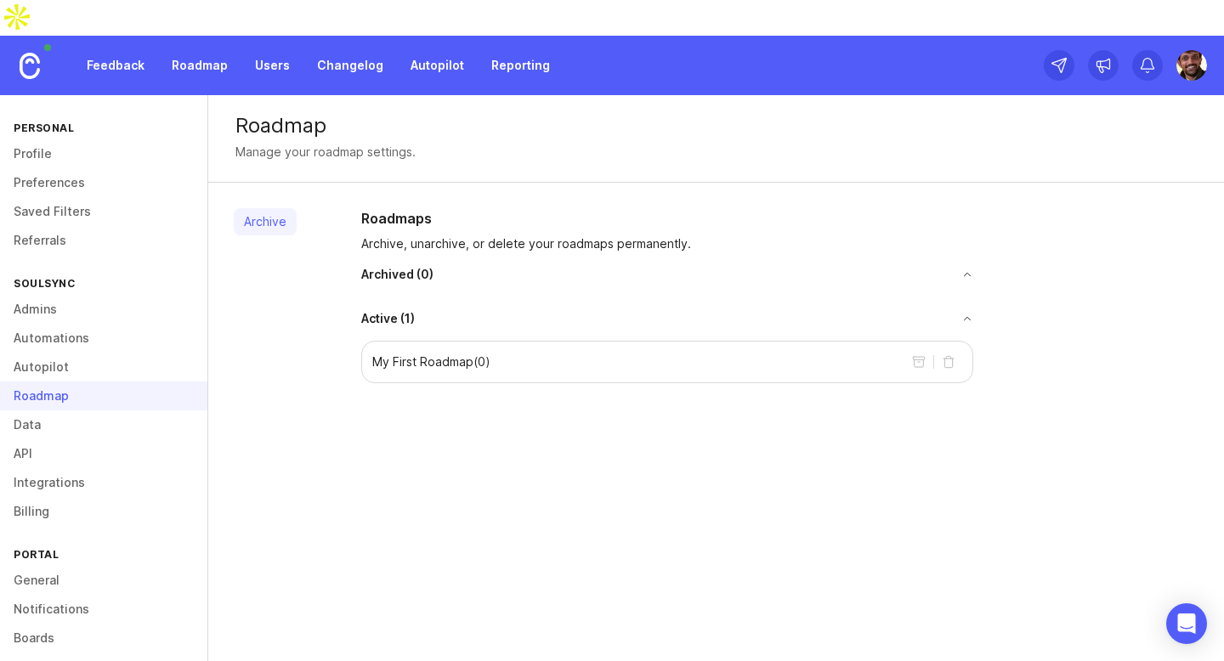
click at [54, 353] on link "Autopilot" at bounding box center [103, 367] width 207 height 29
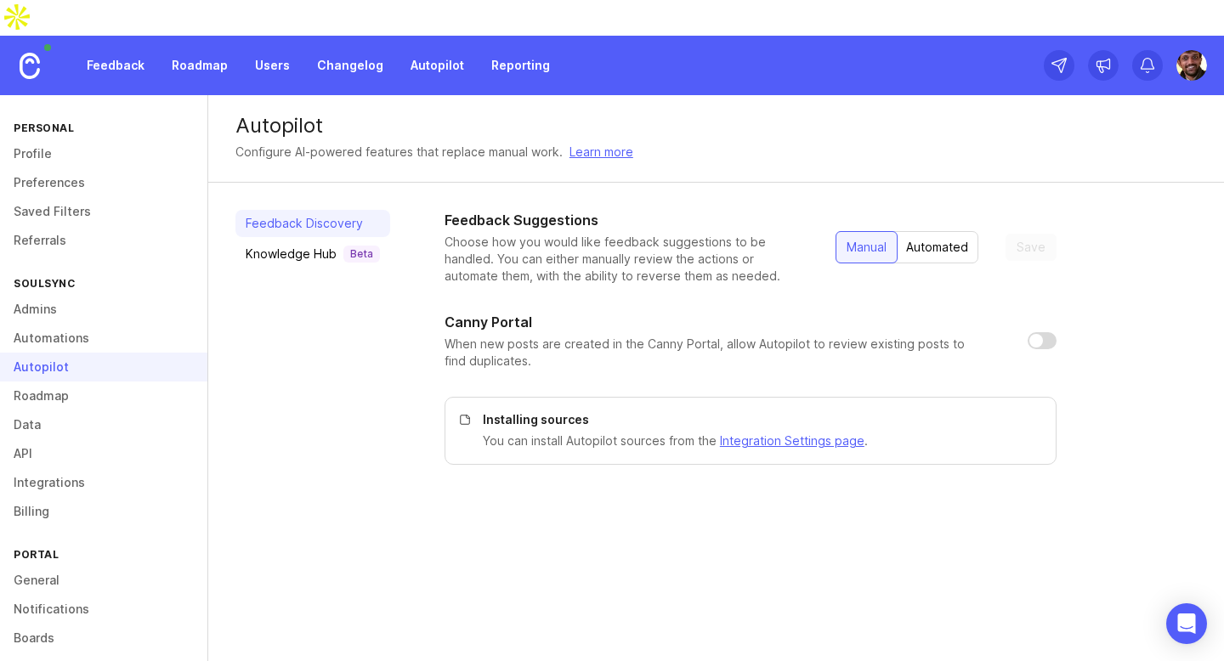
click at [66, 324] on link "Automations" at bounding box center [103, 338] width 207 height 29
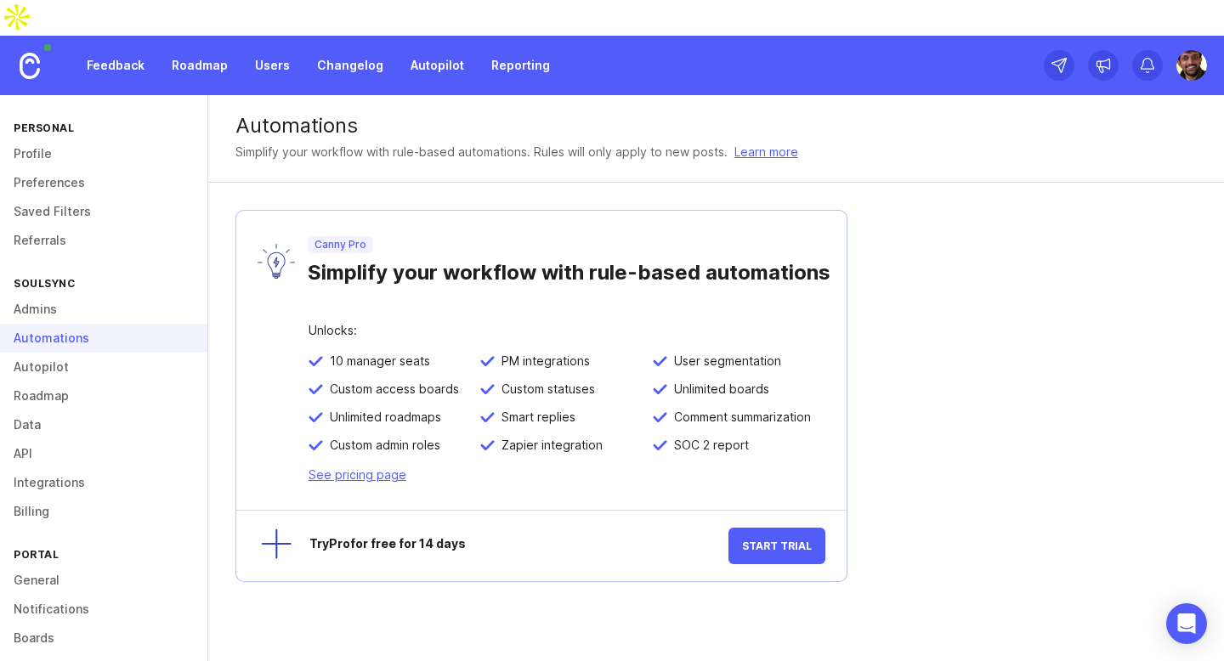
click at [43, 295] on link "Admins" at bounding box center [103, 309] width 207 height 29
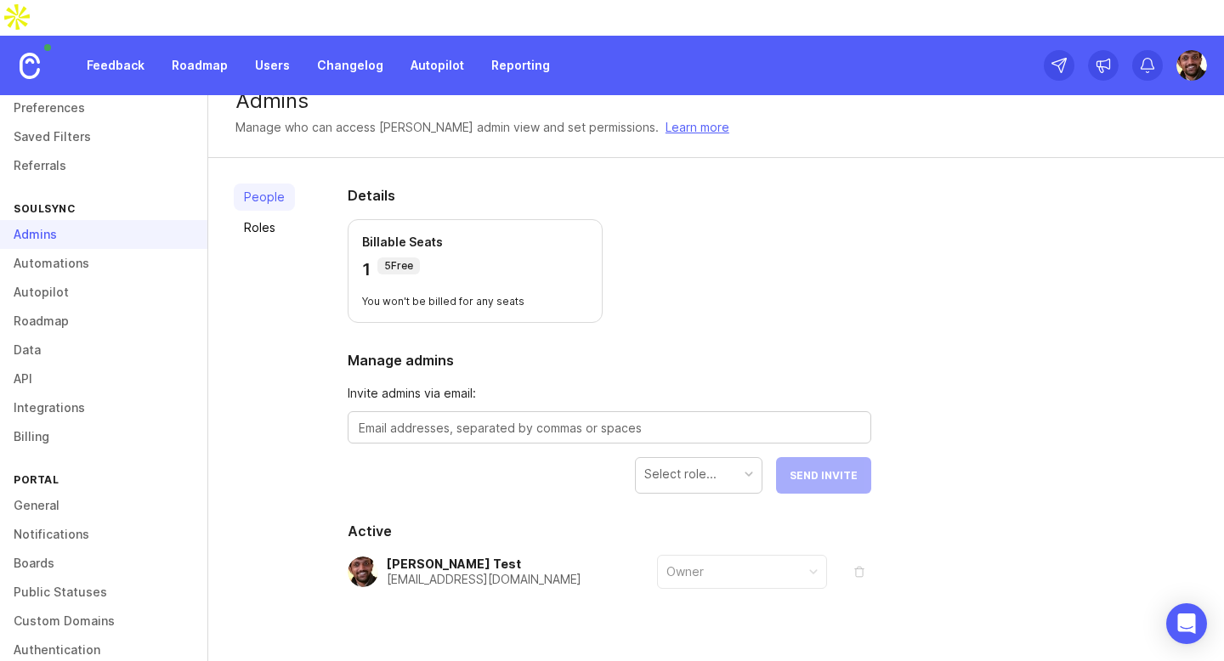
scroll to position [93, 0]
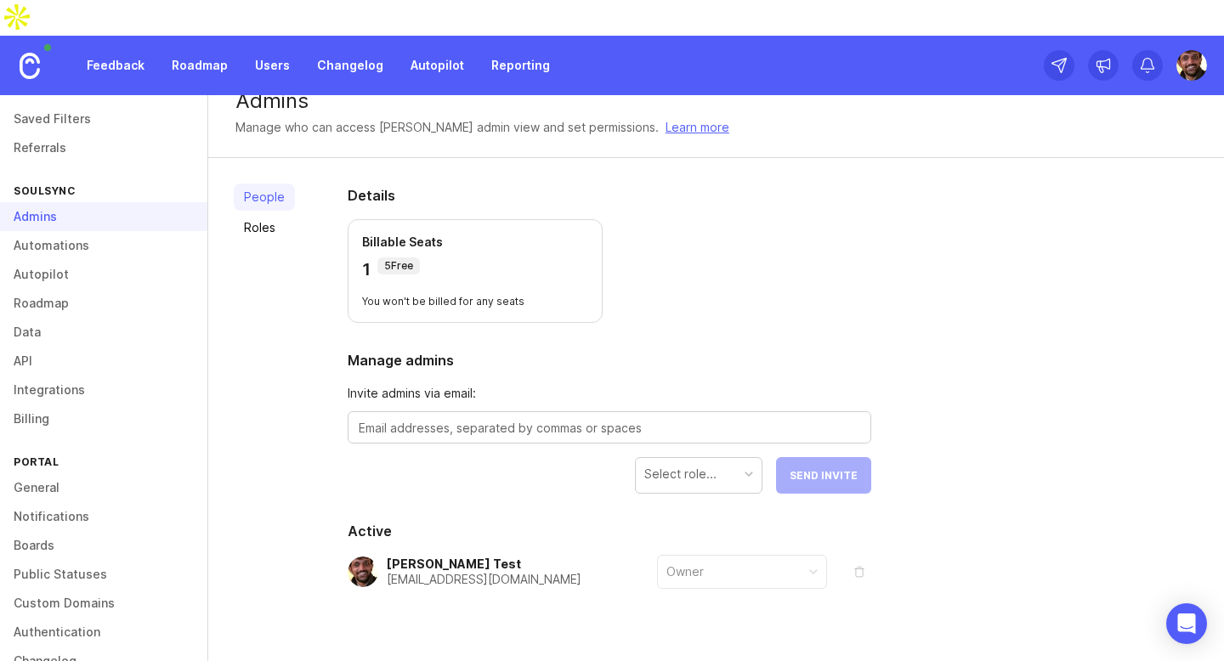
click at [78, 560] on link "Public Statuses" at bounding box center [103, 574] width 207 height 29
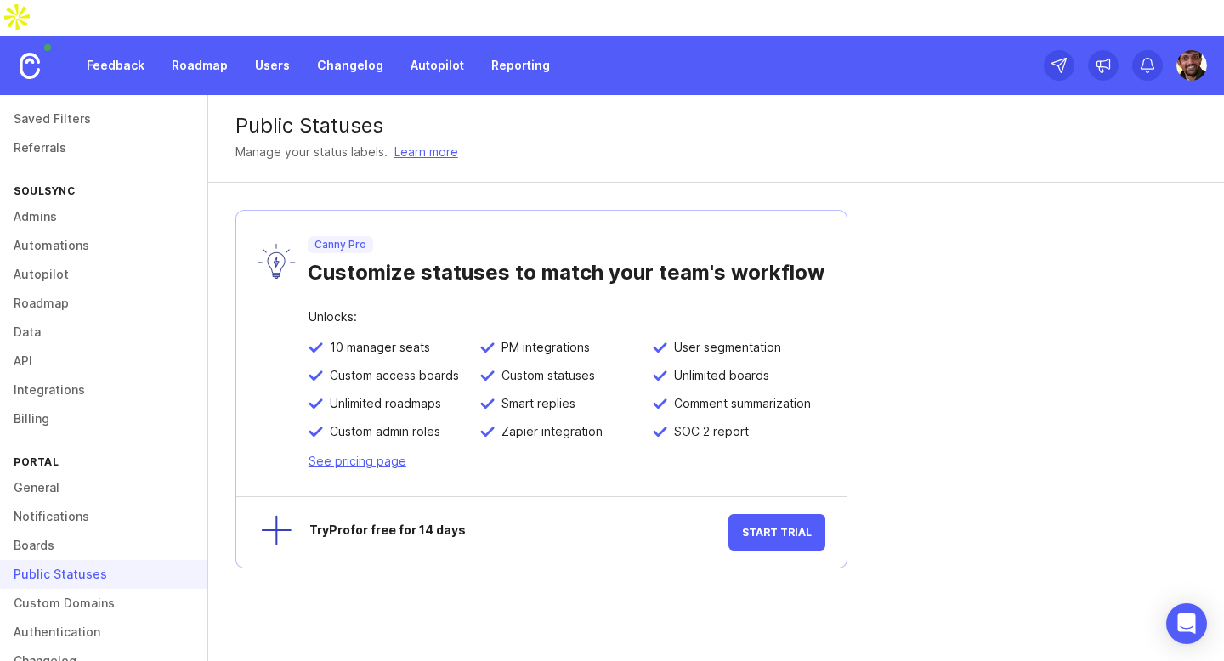
click at [82, 647] on link "Changelog" at bounding box center [103, 661] width 207 height 29
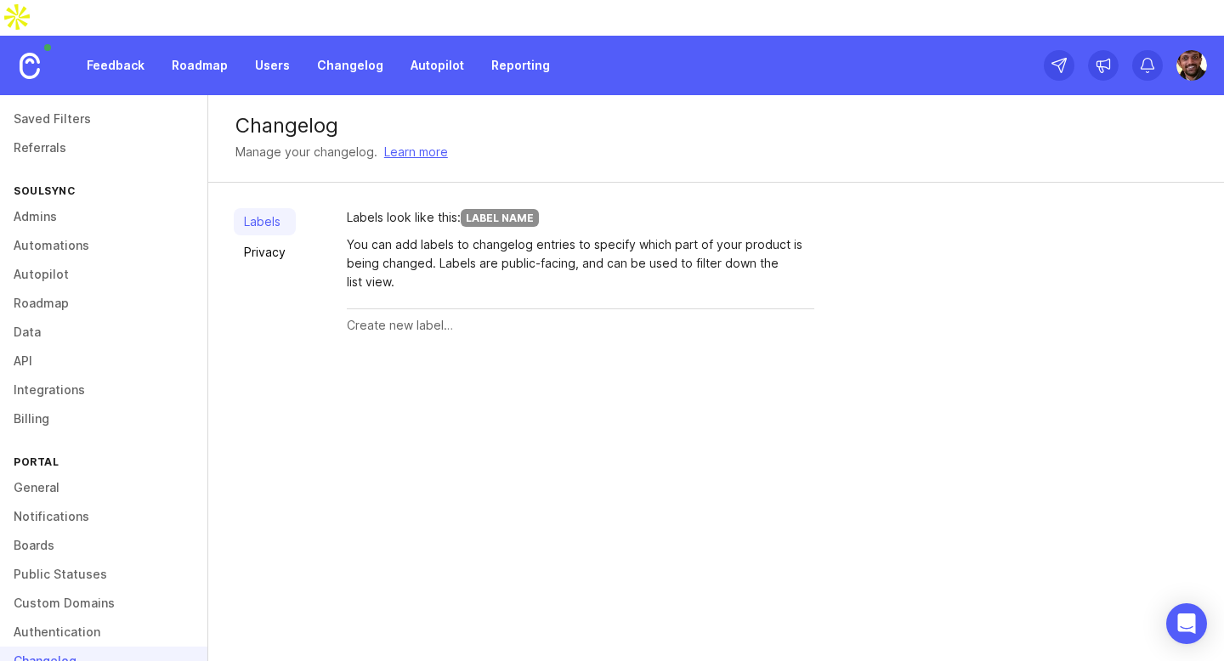
click at [374, 316] on input "text" at bounding box center [580, 325] width 467 height 19
click at [55, 473] on link "General" at bounding box center [103, 487] width 207 height 29
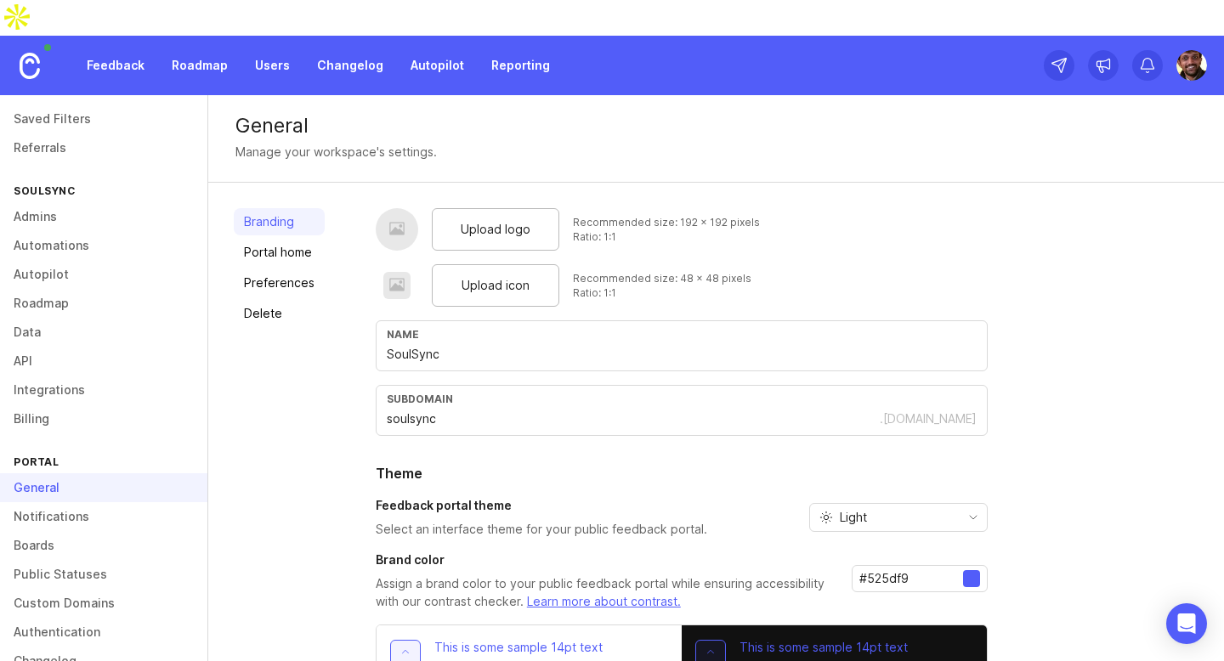
click at [502, 209] on div "Upload logo" at bounding box center [495, 229] width 127 height 42
click at [277, 239] on link "Portal home" at bounding box center [279, 252] width 91 height 27
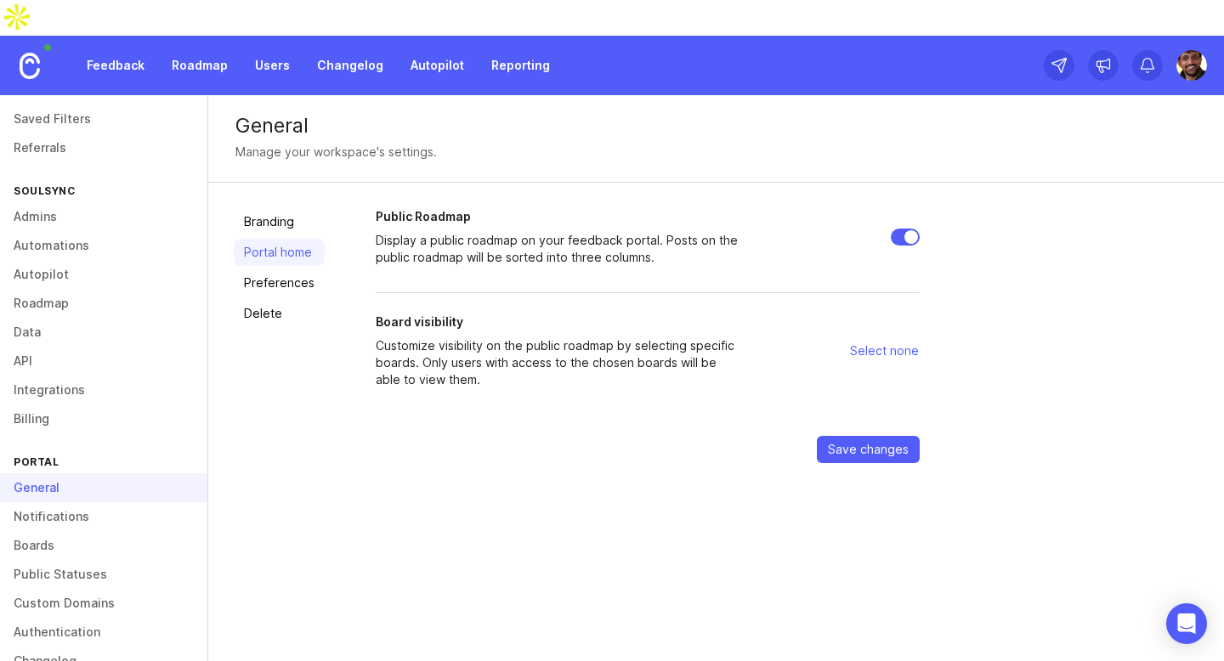
click at [907, 342] on span "Select none" at bounding box center [884, 350] width 69 height 17
click at [861, 342] on span "Select none" at bounding box center [884, 350] width 69 height 17
click at [856, 342] on span "Select none" at bounding box center [884, 350] width 69 height 17
click at [292, 208] on link "Branding" at bounding box center [279, 221] width 91 height 27
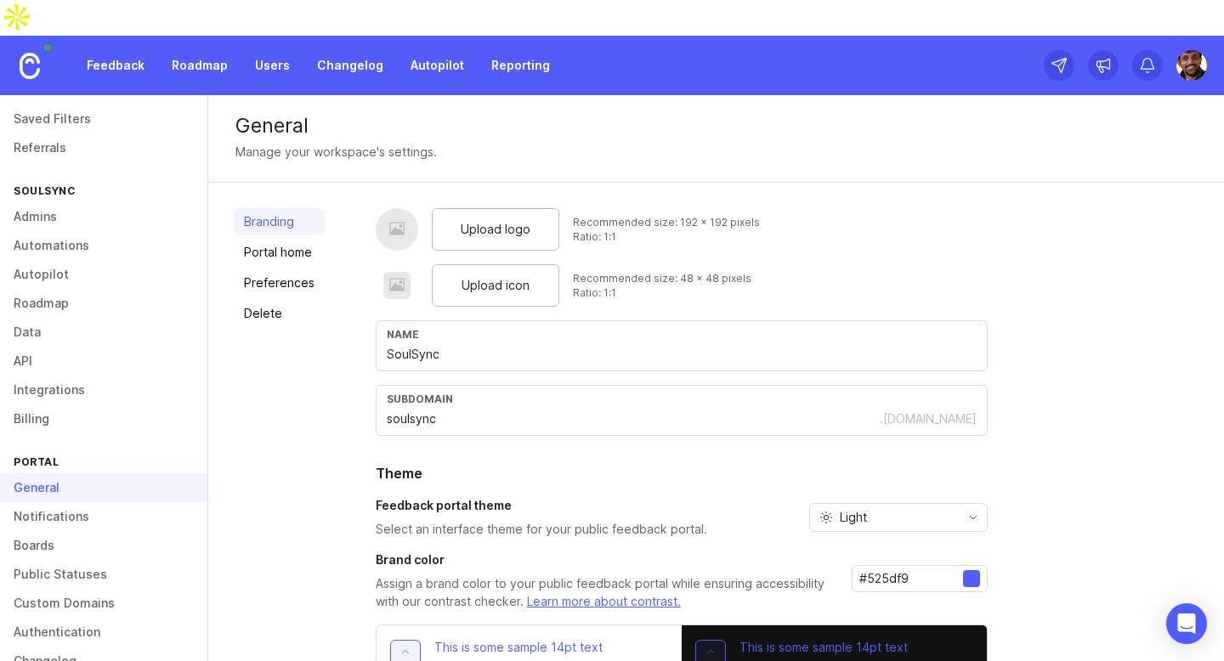
click at [398, 220] on div at bounding box center [396, 230] width 17 height 20
click at [438, 208] on div "Upload logo" at bounding box center [495, 229] width 127 height 42
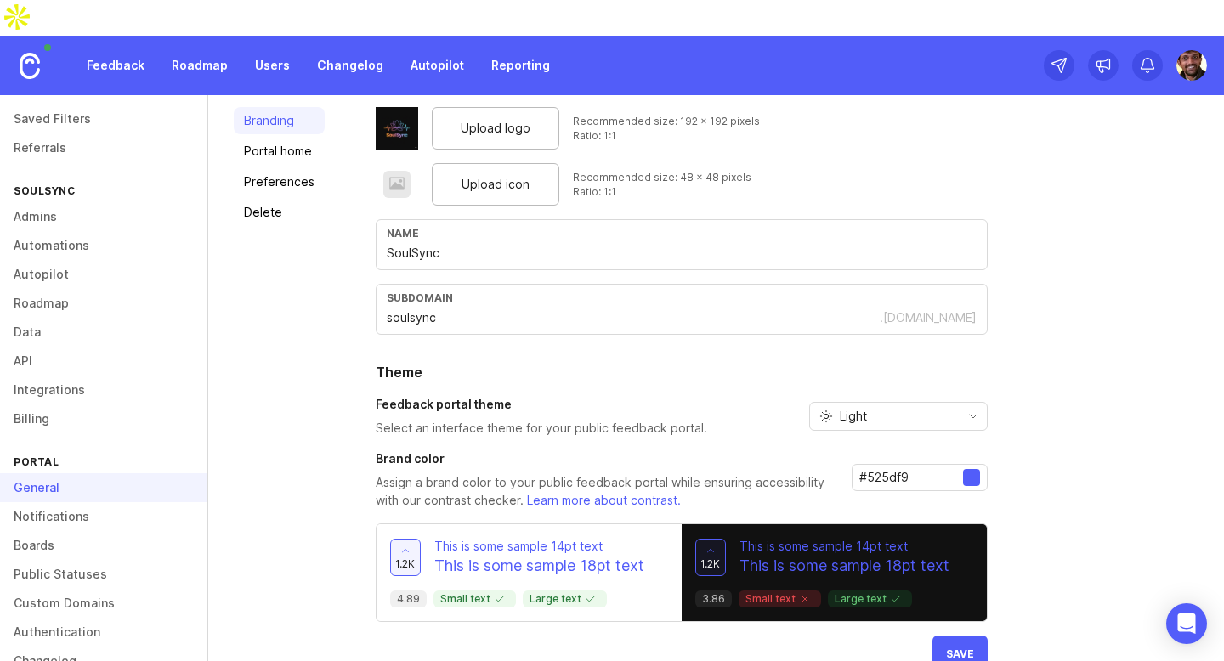
click at [971, 636] on button "Save" at bounding box center [959, 654] width 55 height 37
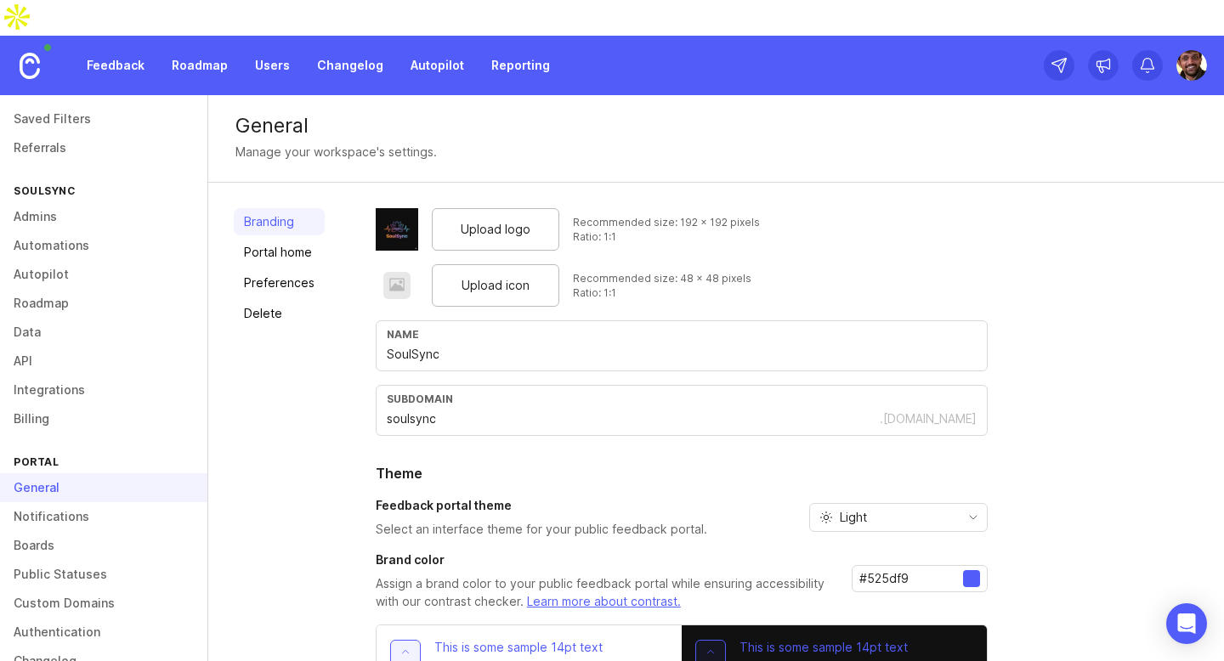
click at [60, 531] on link "Boards" at bounding box center [103, 545] width 207 height 29
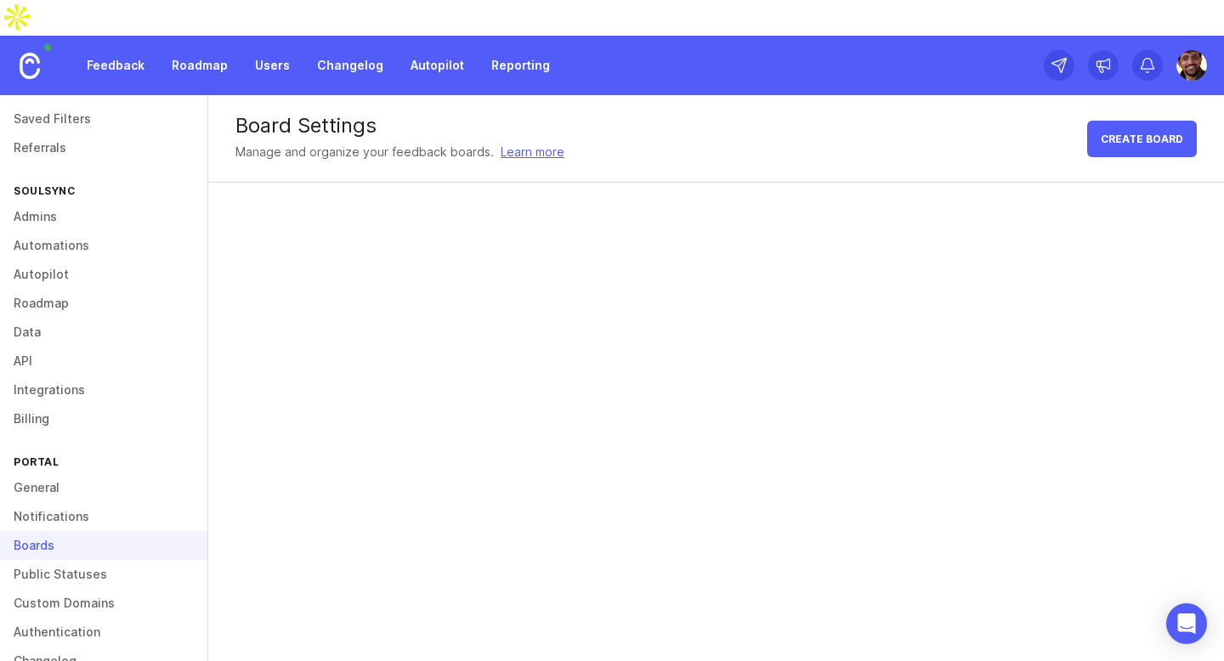
click at [515, 143] on link "Learn more" at bounding box center [533, 152] width 64 height 19
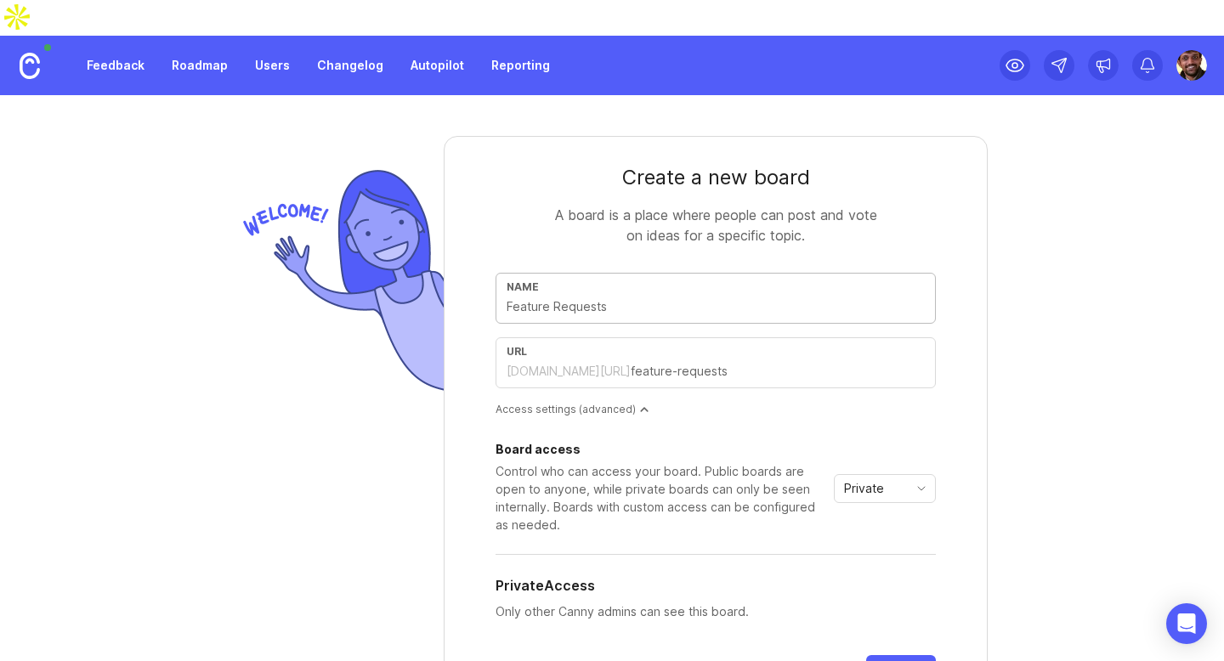
type input "Feature requests"
type input "feature-requests"
type input "Feature requests"
click at [563, 363] on div "[DOMAIN_NAME][URL]" at bounding box center [568, 371] width 124 height 17
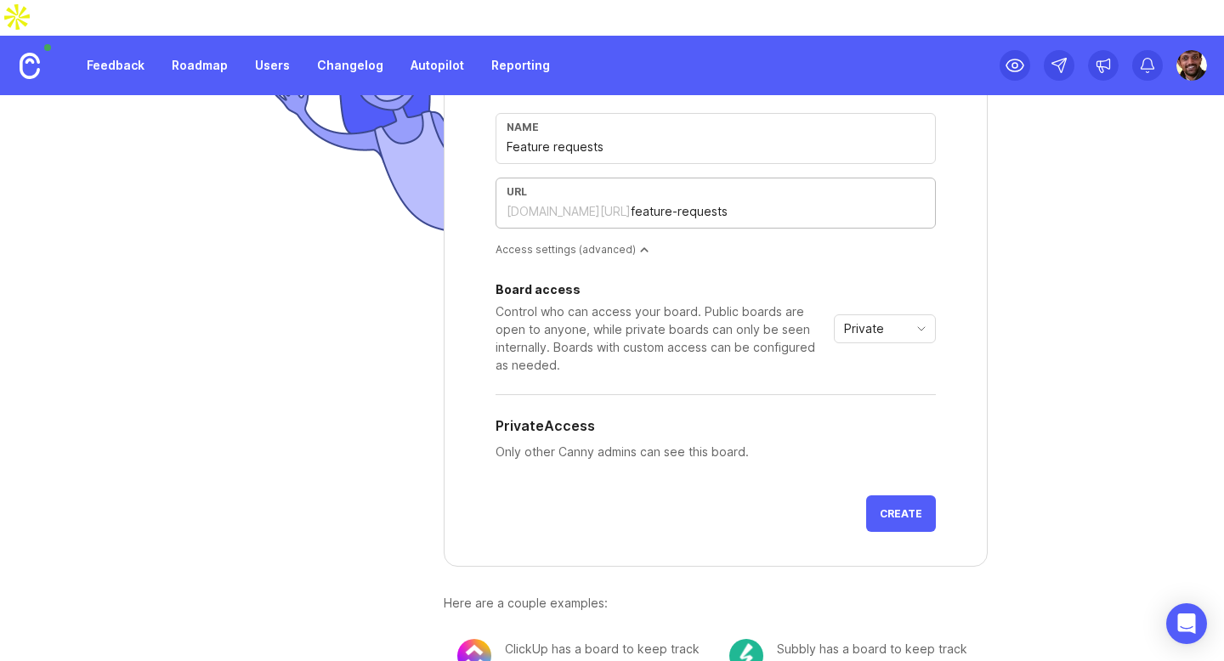
scroll to position [187, 0]
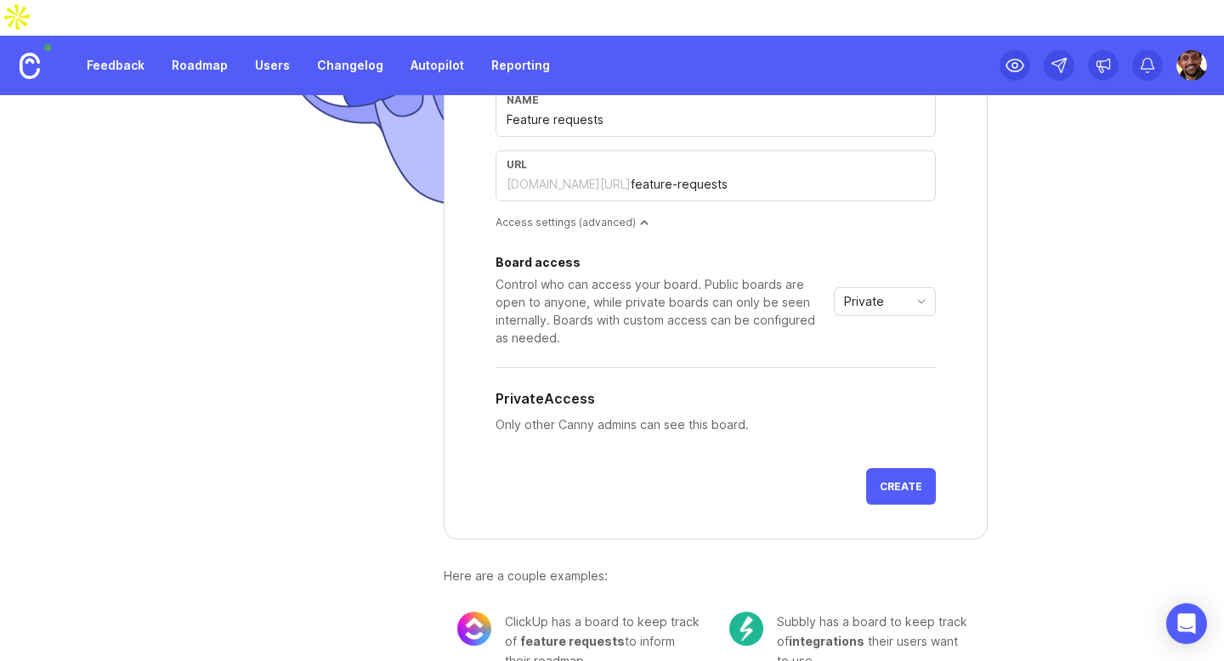
click at [889, 288] on div "Private" at bounding box center [870, 301] width 73 height 27
click at [880, 323] on li "Public" at bounding box center [879, 327] width 100 height 28
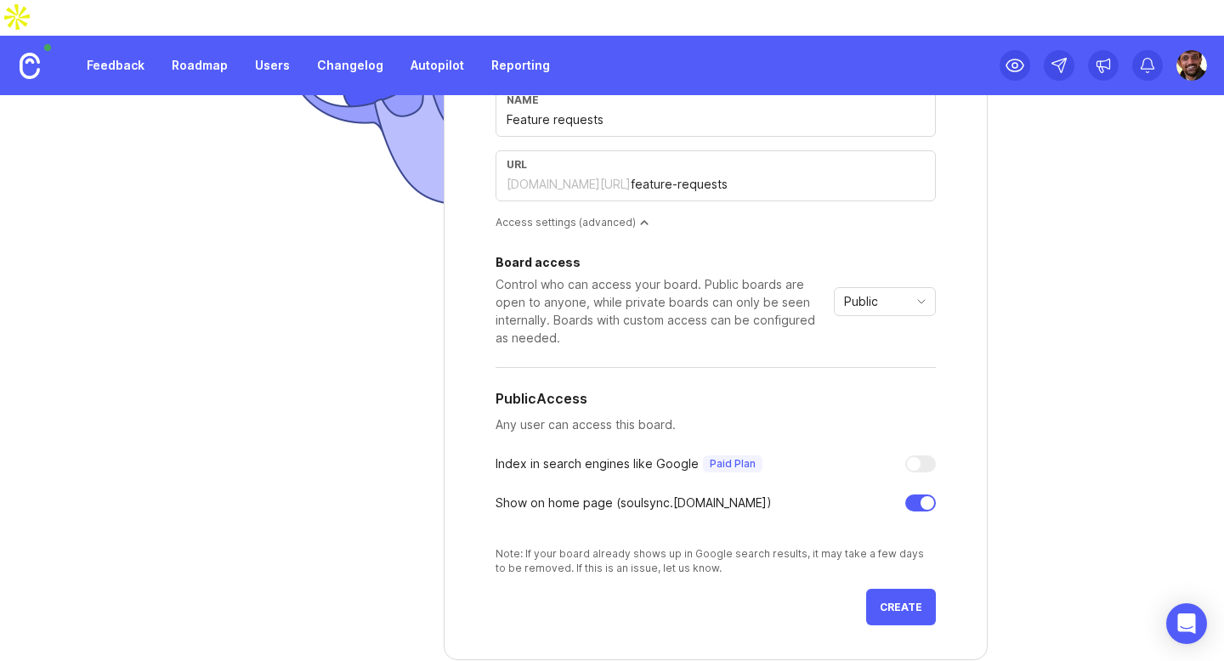
click at [844, 292] on span "Public" at bounding box center [861, 301] width 34 height 19
click at [843, 359] on span "Custom" at bounding box center [861, 355] width 42 height 19
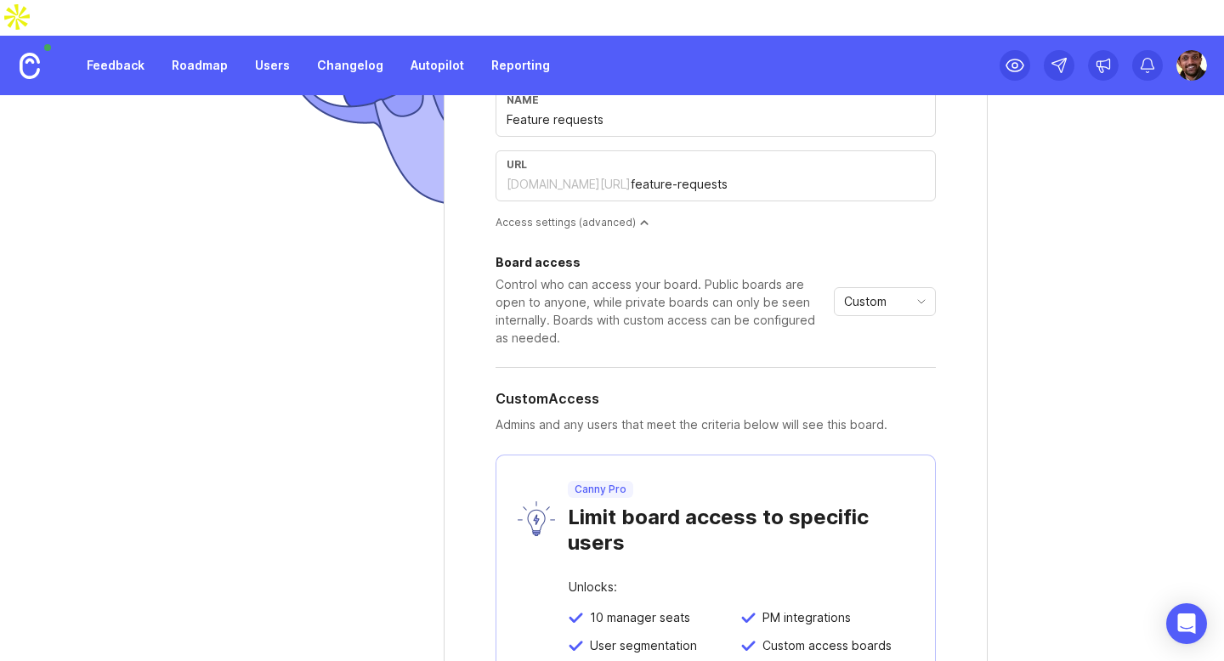
scroll to position [319, 0]
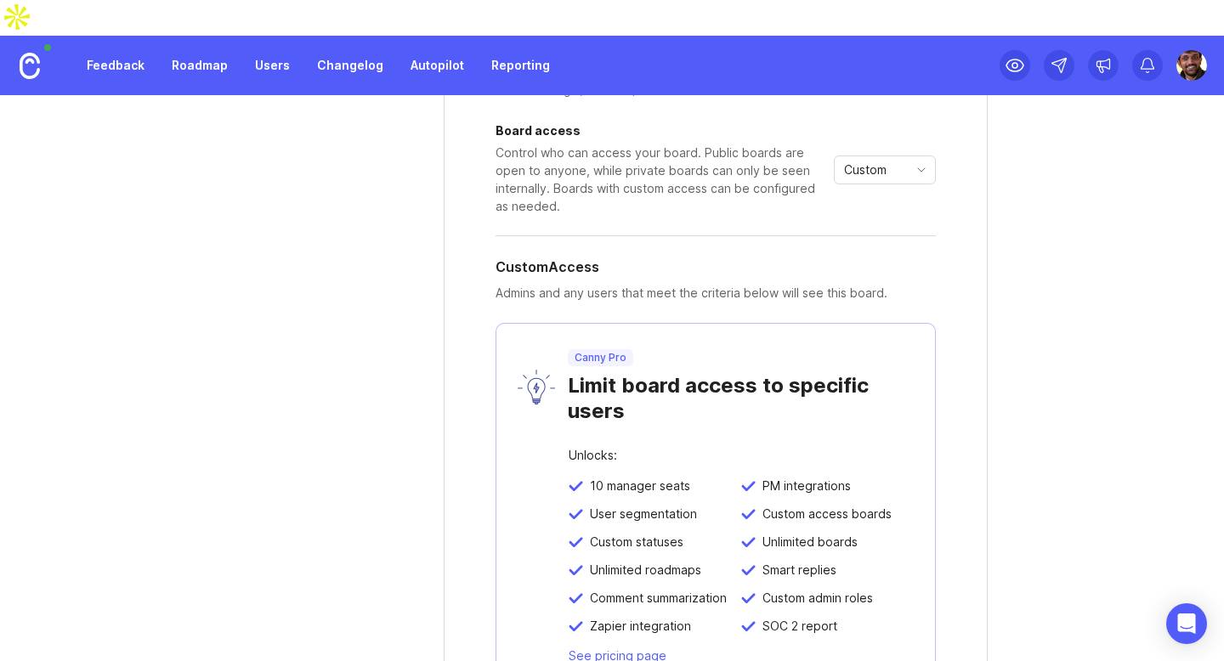
click at [884, 156] on div "Custom" at bounding box center [870, 169] width 73 height 27
click at [861, 189] on span "Public" at bounding box center [857, 195] width 34 height 19
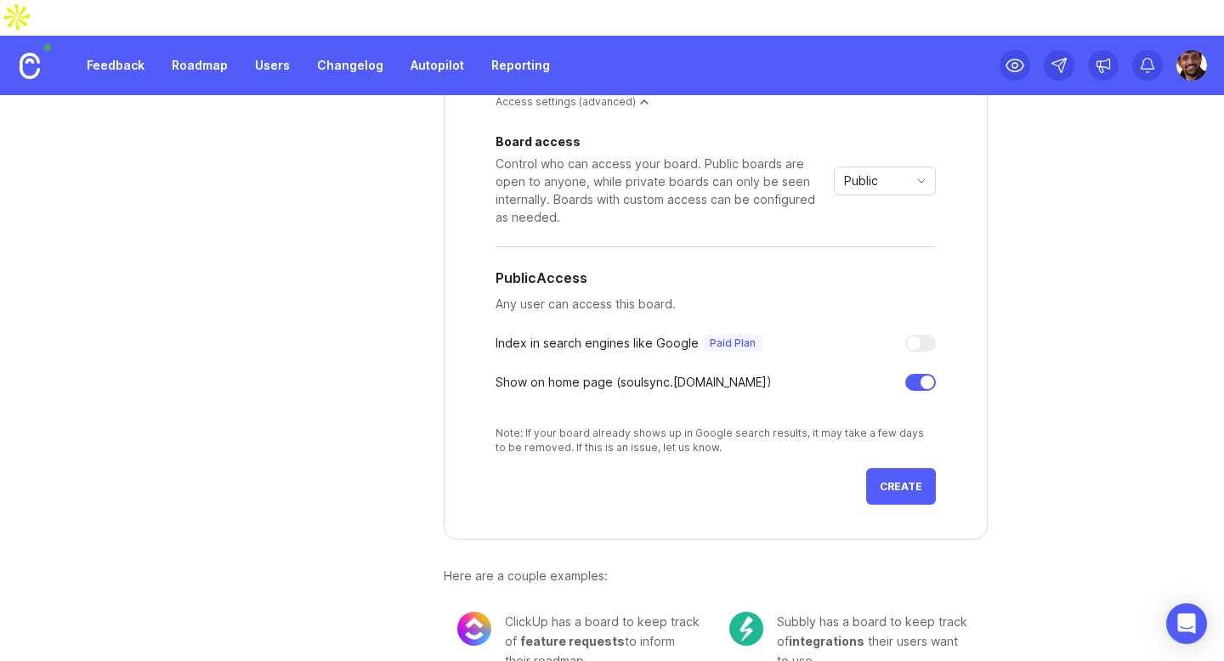
click at [897, 480] on span "Create" at bounding box center [900, 486] width 42 height 13
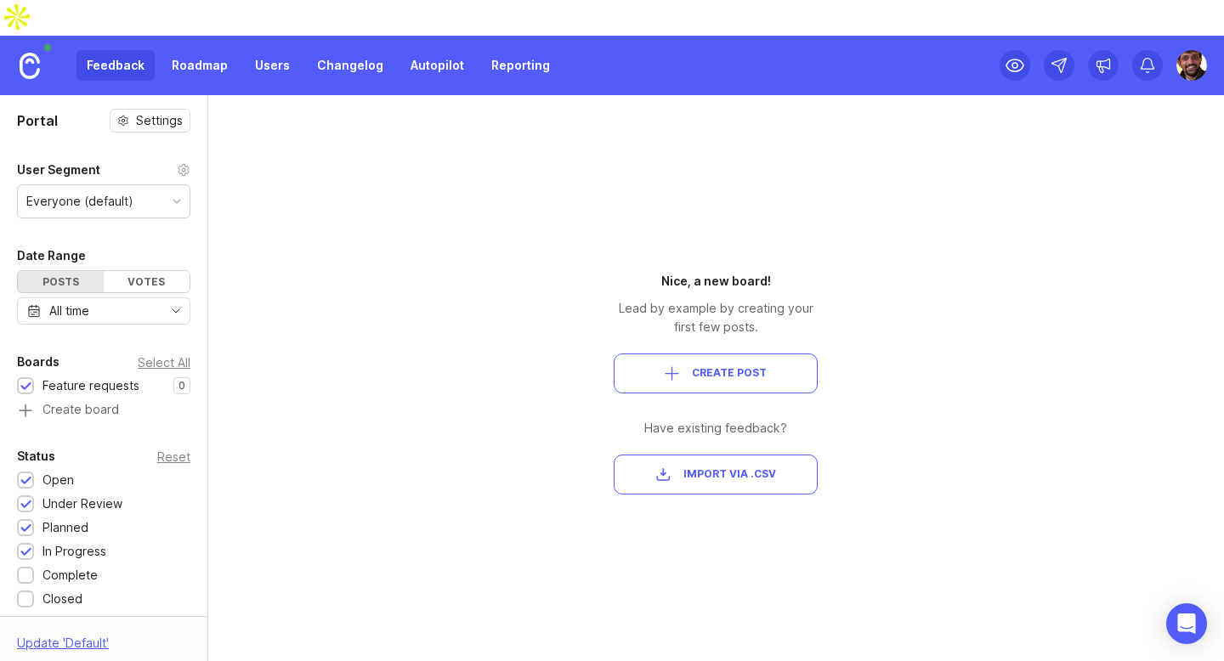
click at [720, 353] on button "Create Post" at bounding box center [716, 373] width 204 height 40
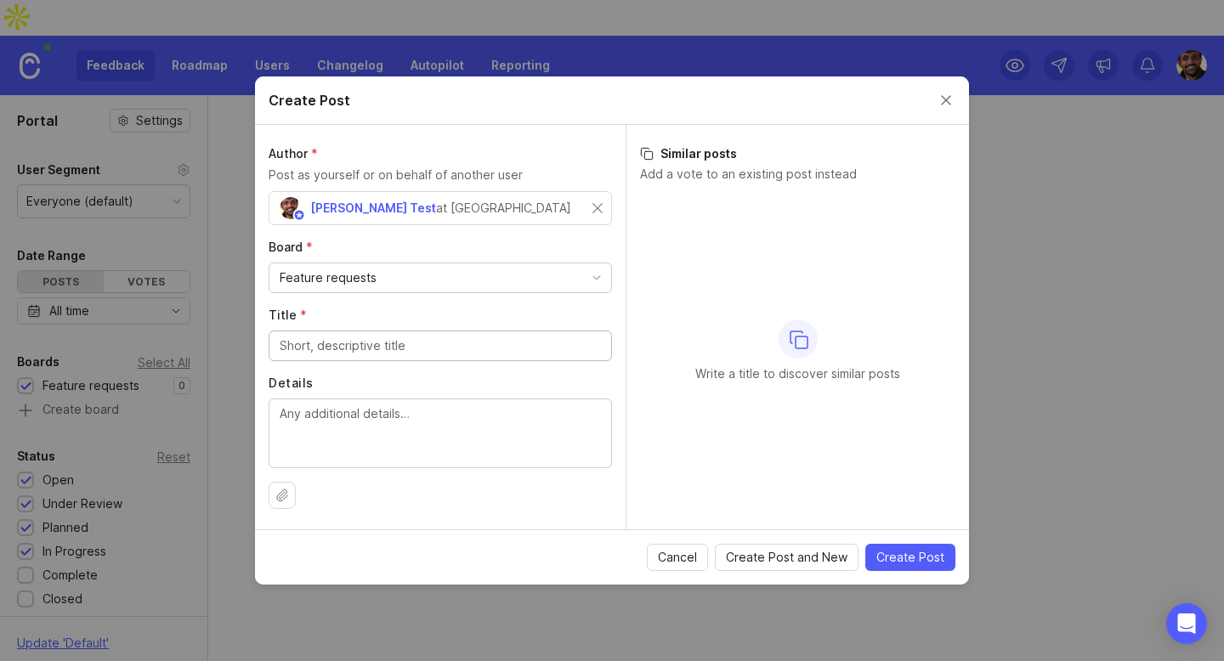
click at [679, 557] on span "Cancel" at bounding box center [677, 557] width 39 height 17
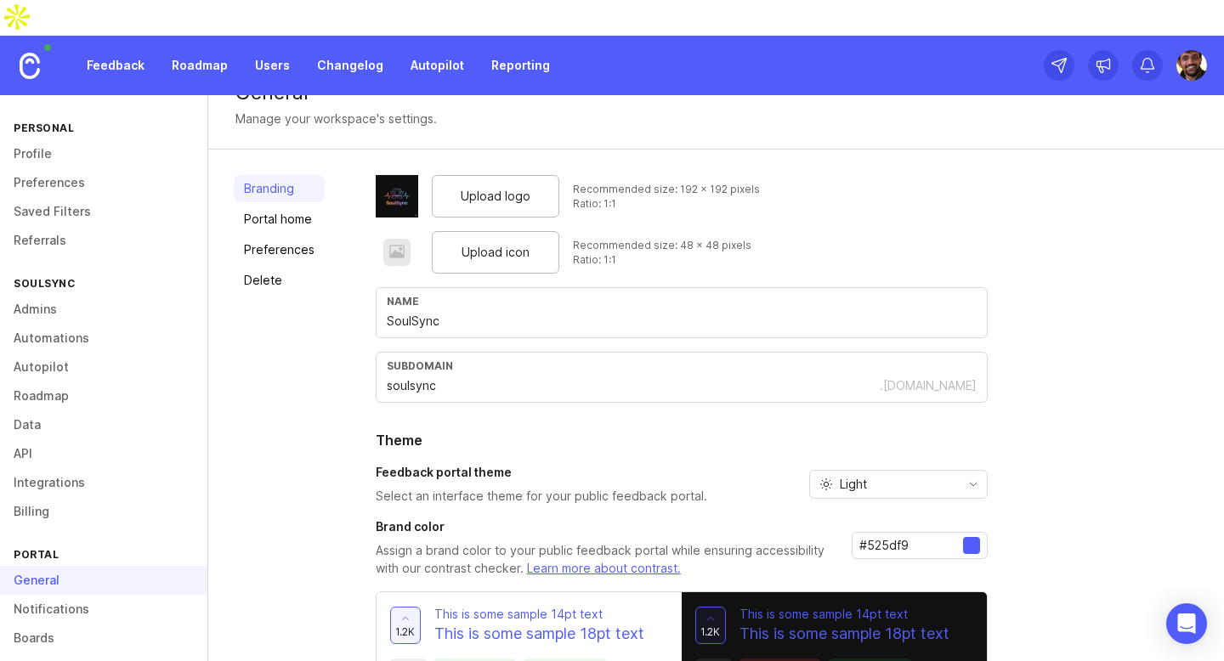
scroll to position [101, 0]
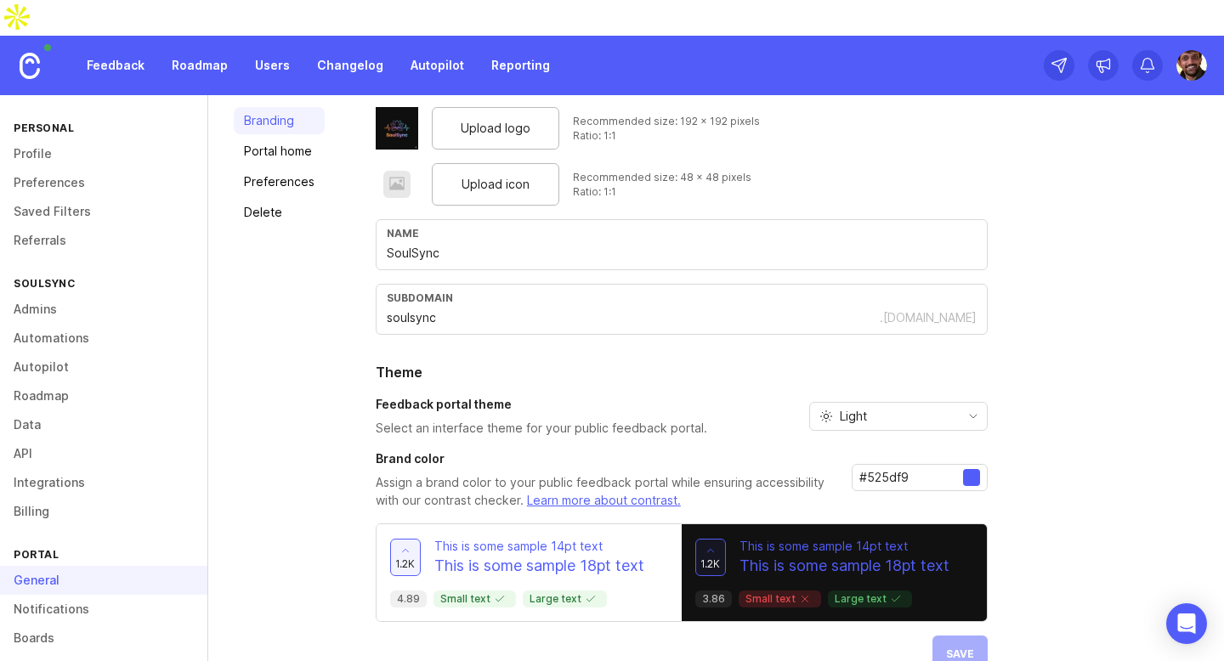
click at [306, 138] on link "Portal home" at bounding box center [279, 151] width 91 height 27
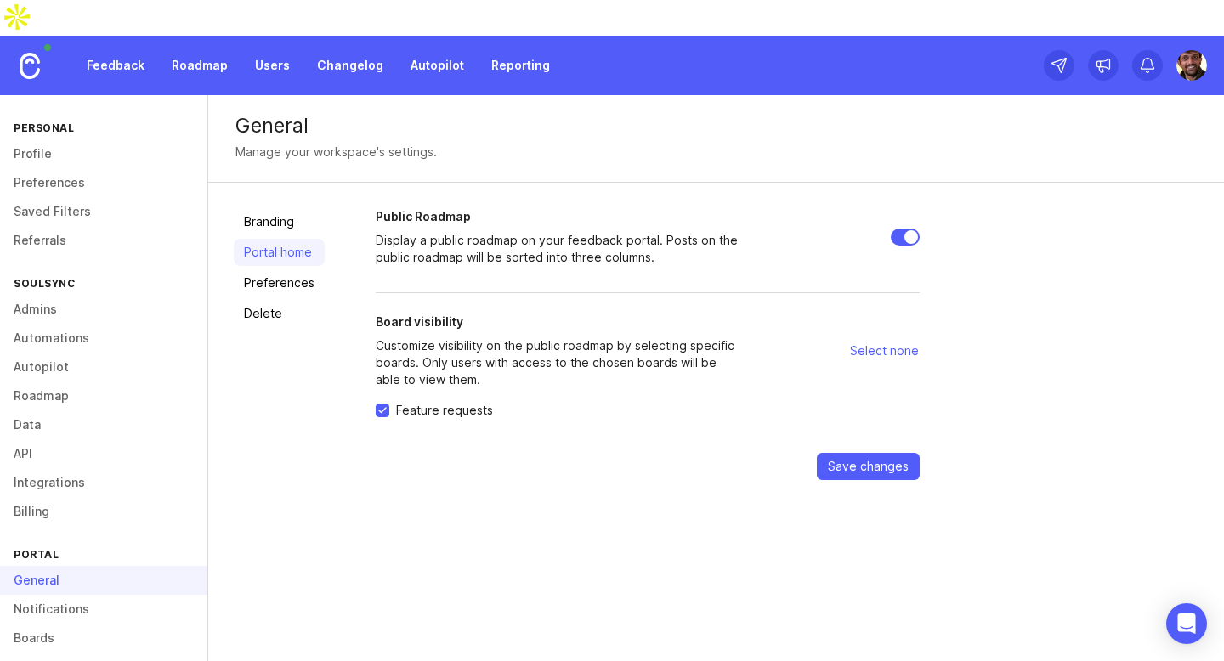
click at [874, 342] on span "Select none" at bounding box center [884, 350] width 69 height 17
checkbox input "false"
click at [295, 269] on link "Preferences" at bounding box center [279, 282] width 91 height 27
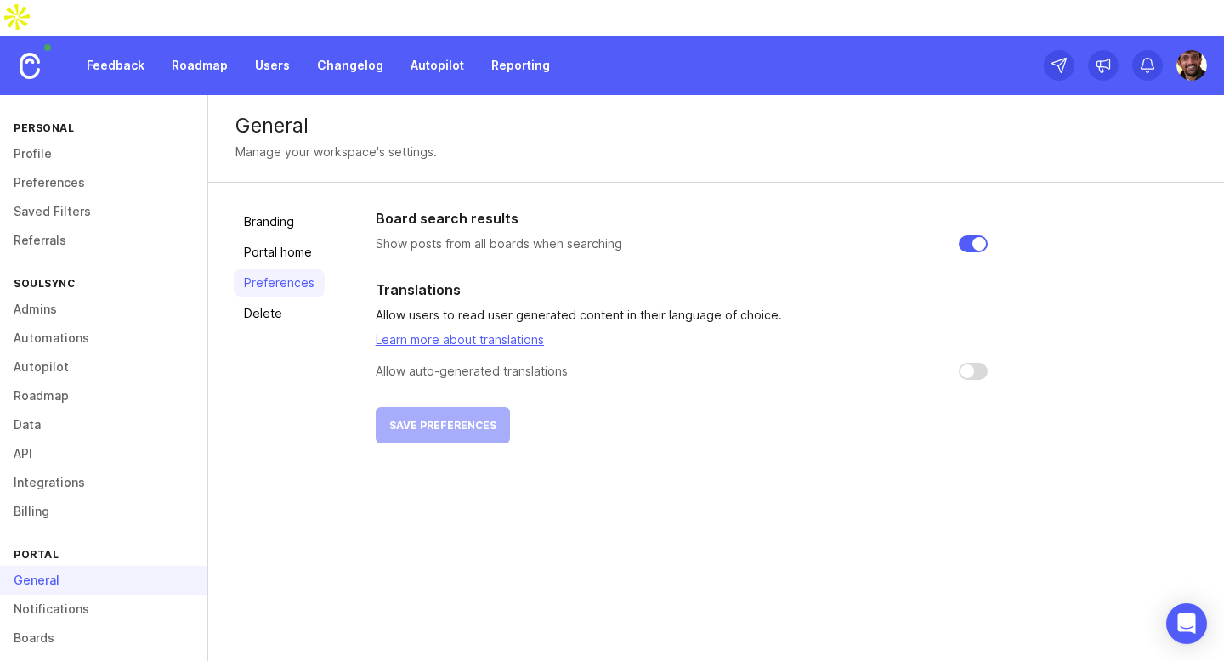
click at [272, 300] on link "Delete" at bounding box center [279, 313] width 91 height 27
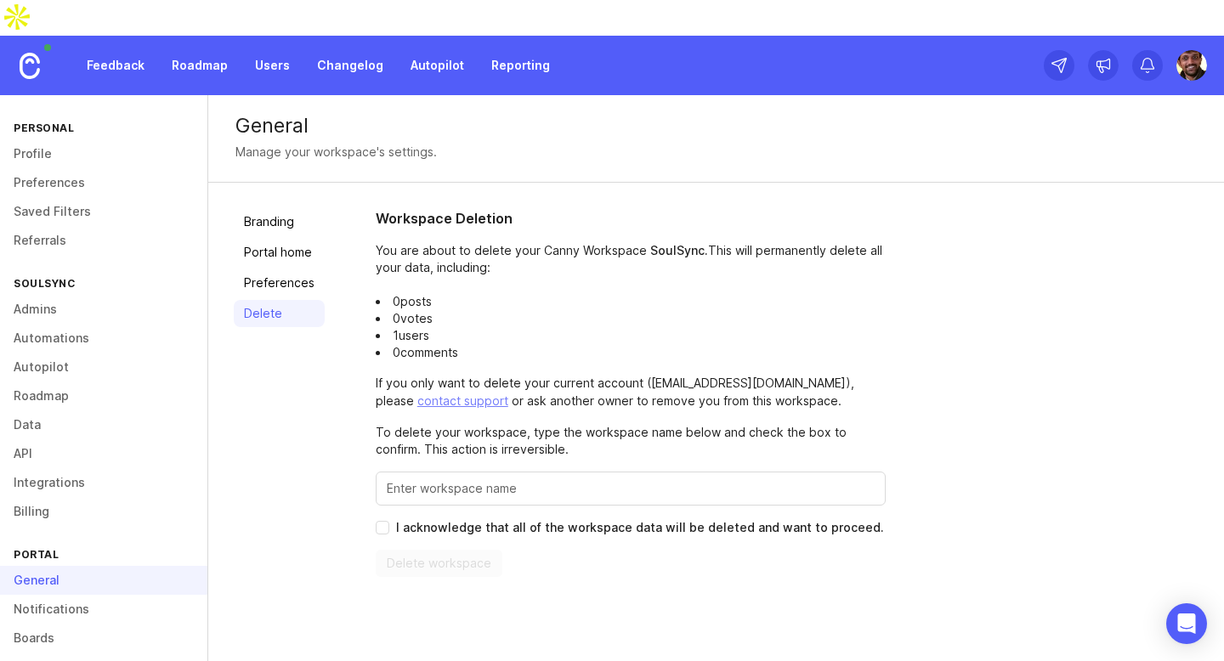
click at [289, 208] on div "Branding Portal home Preferences Delete" at bounding box center [279, 392] width 91 height 369
click at [288, 208] on link "Branding" at bounding box center [279, 221] width 91 height 27
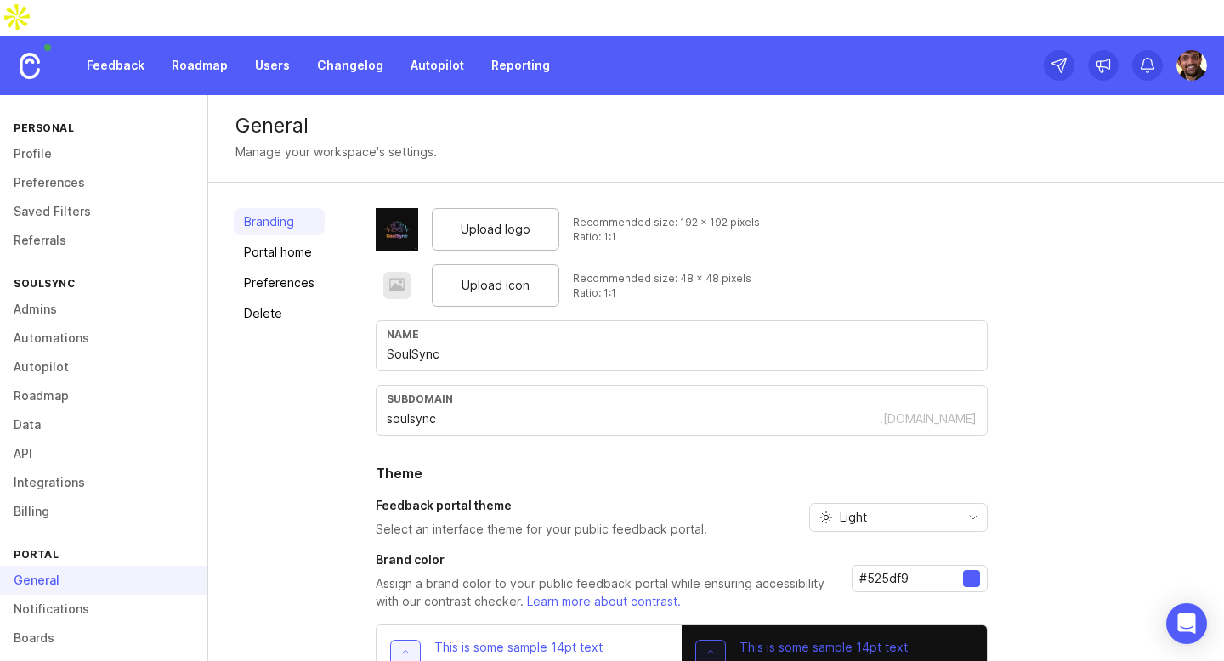
click at [269, 300] on link "Delete" at bounding box center [279, 313] width 91 height 27
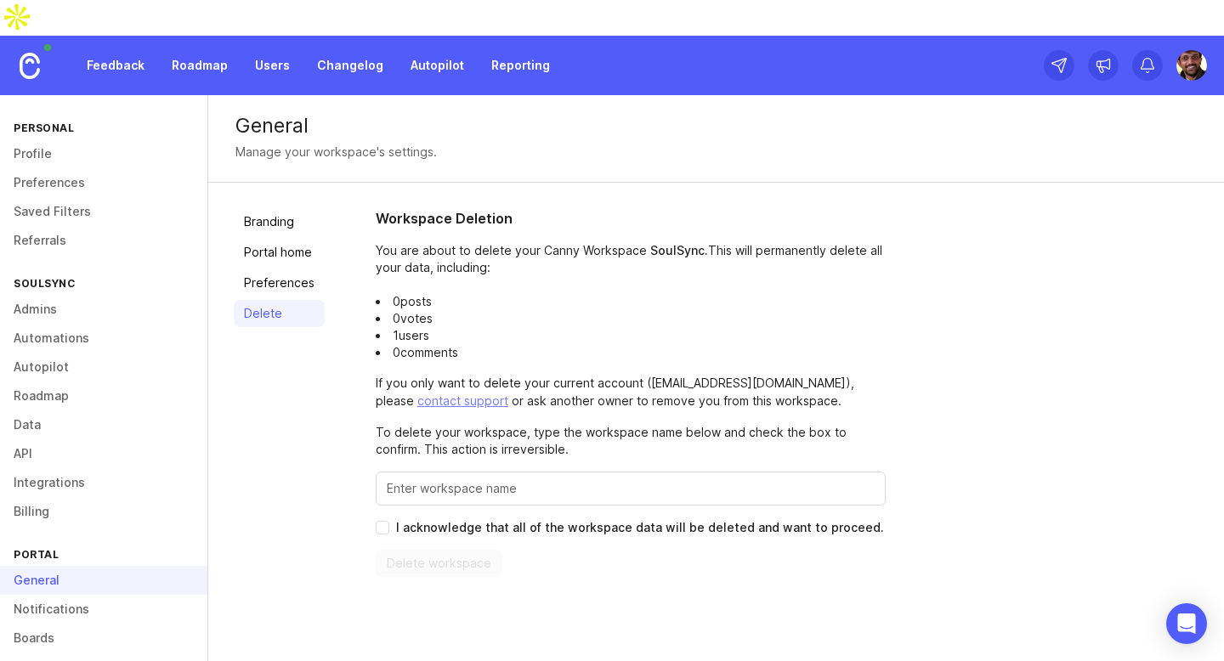
click at [286, 239] on link "Portal home" at bounding box center [279, 252] width 91 height 27
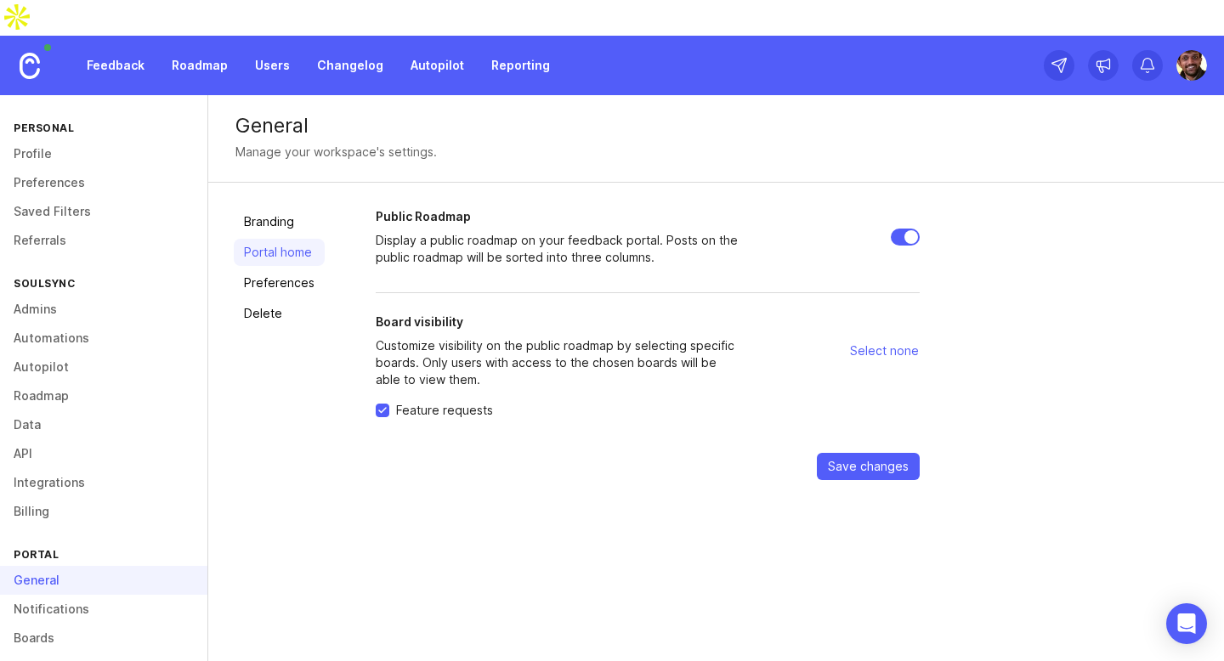
click at [274, 269] on link "Preferences" at bounding box center [279, 282] width 91 height 27
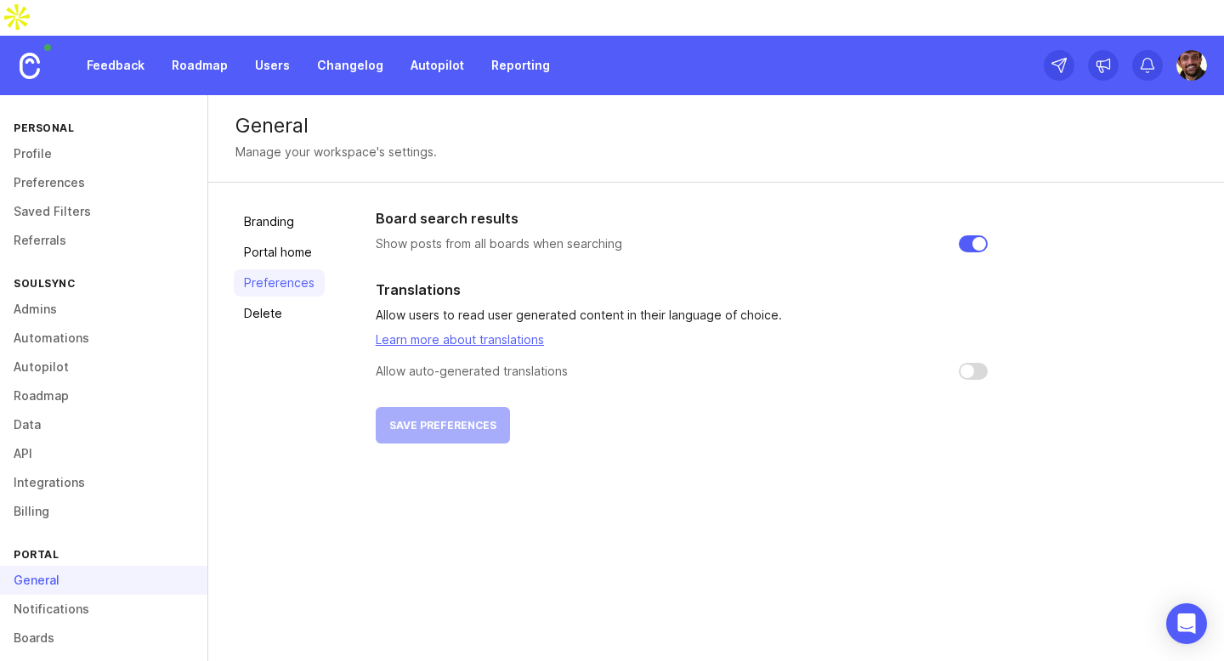
click at [255, 300] on link "Delete" at bounding box center [279, 313] width 91 height 27
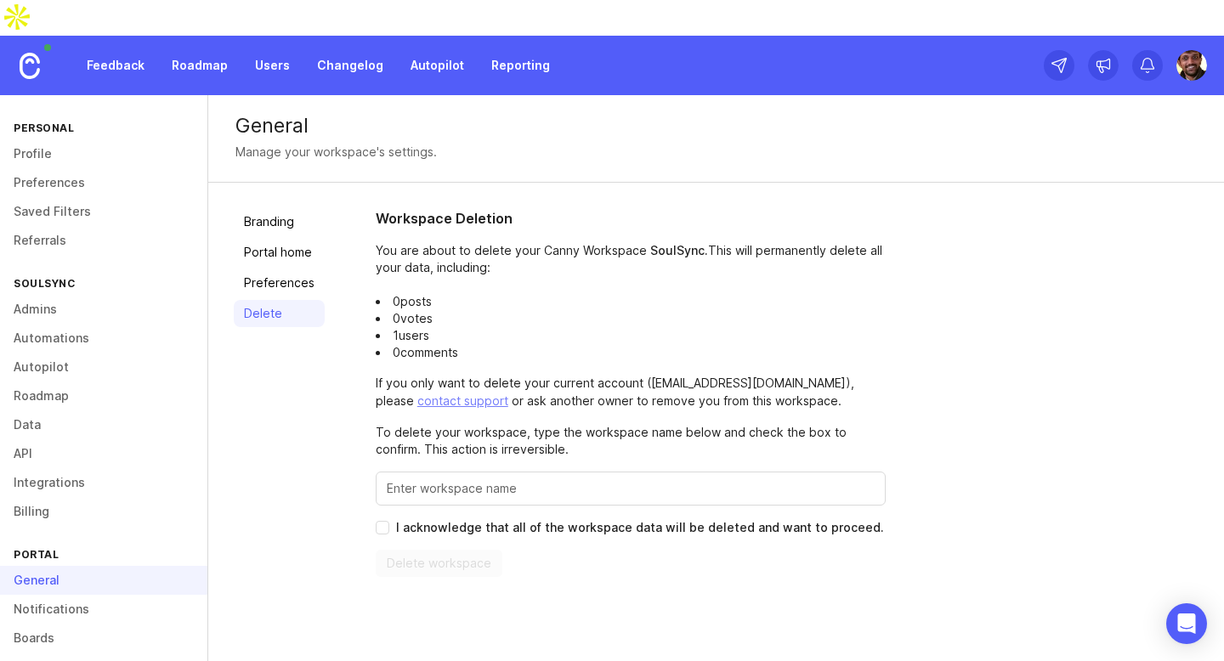
click at [295, 269] on link "Preferences" at bounding box center [279, 282] width 91 height 27
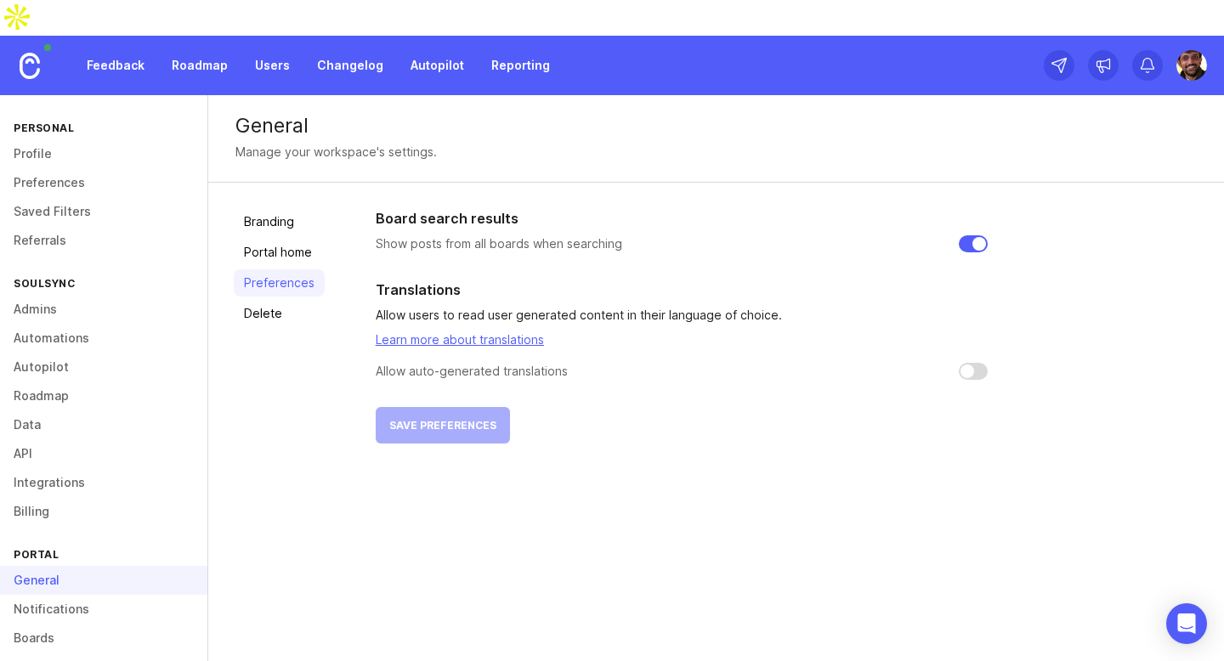
click at [256, 239] on link "Portal home" at bounding box center [279, 252] width 91 height 27
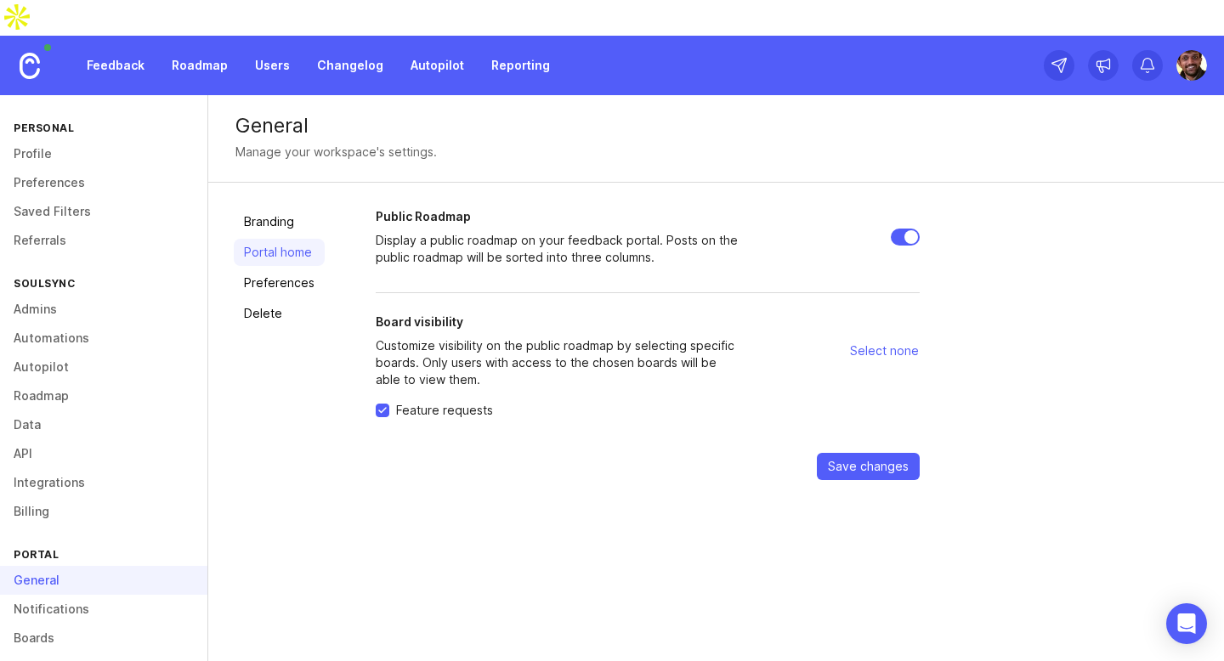
click at [876, 458] on span "Save changes" at bounding box center [868, 466] width 81 height 17
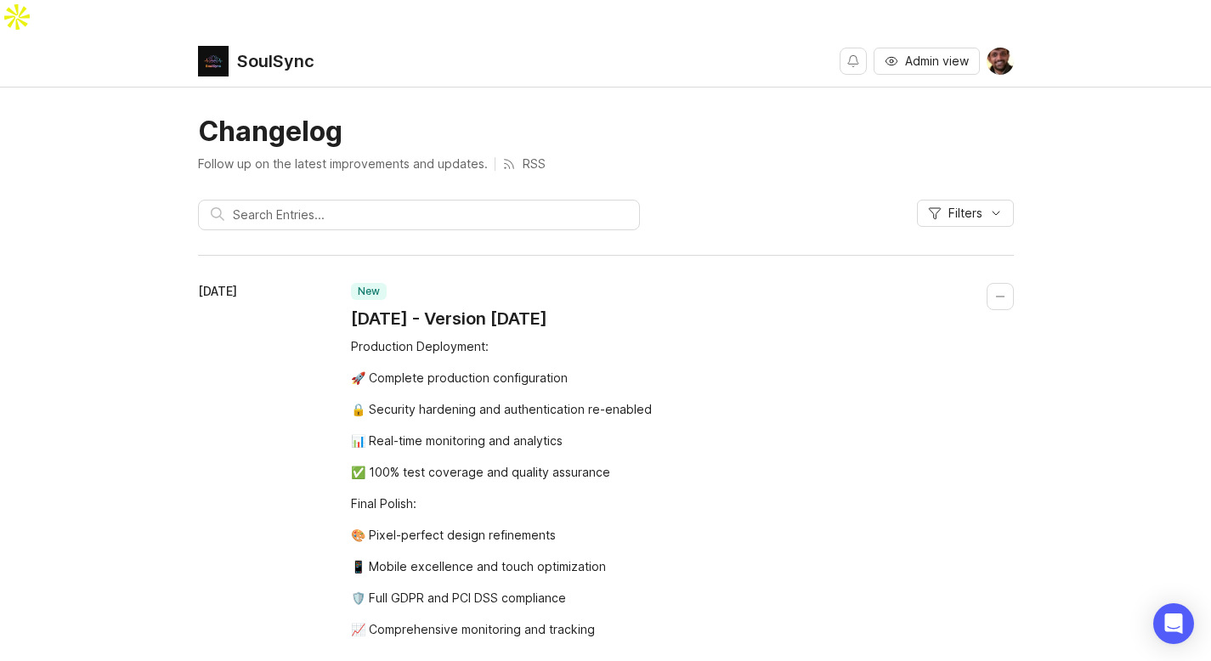
click at [885, 54] on icon "button" at bounding box center [892, 61] width 14 height 14
